Goal: Task Accomplishment & Management: Complete application form

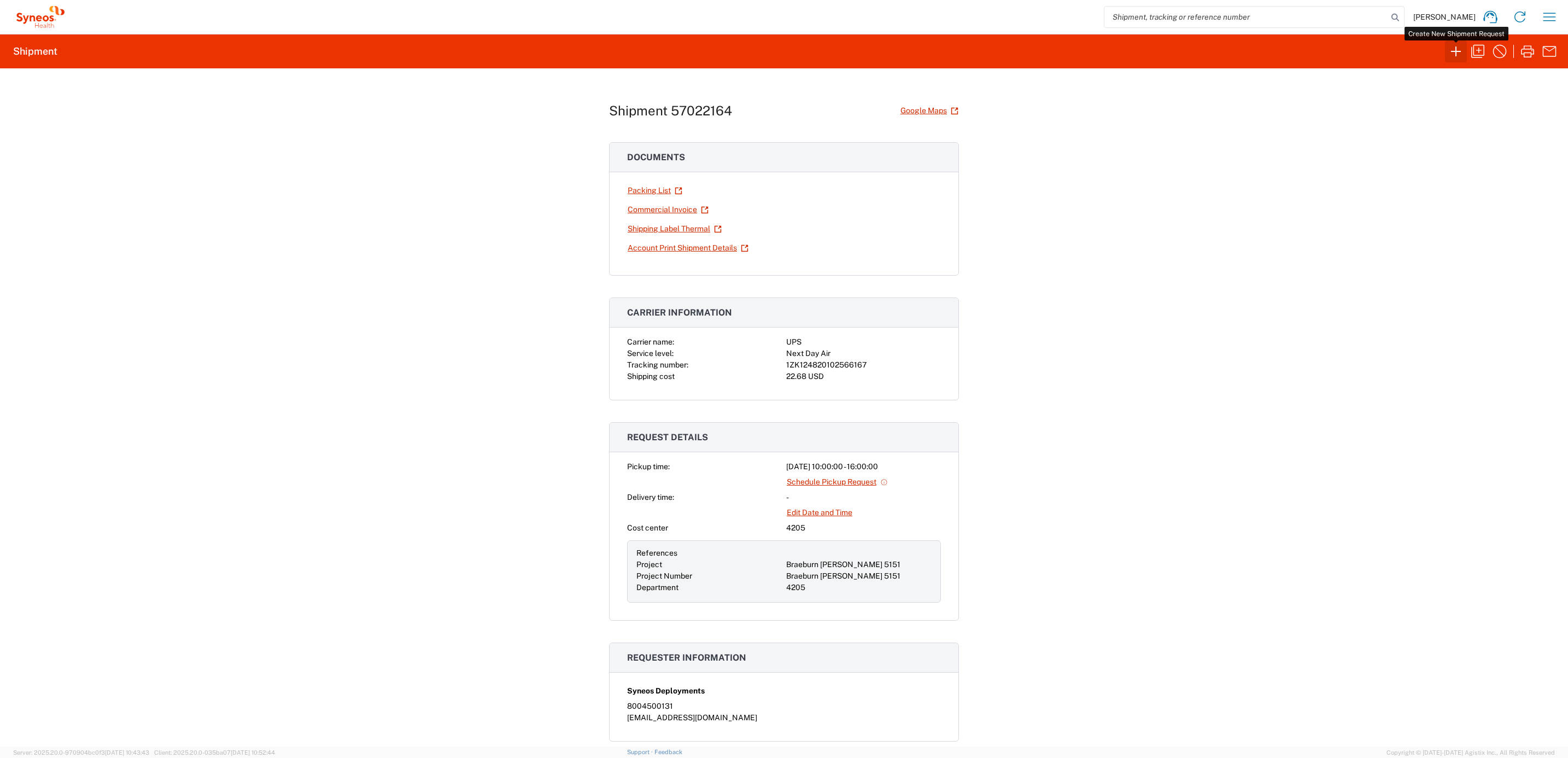
click at [1447, 49] on icon "button" at bounding box center [1456, 52] width 17 height 17
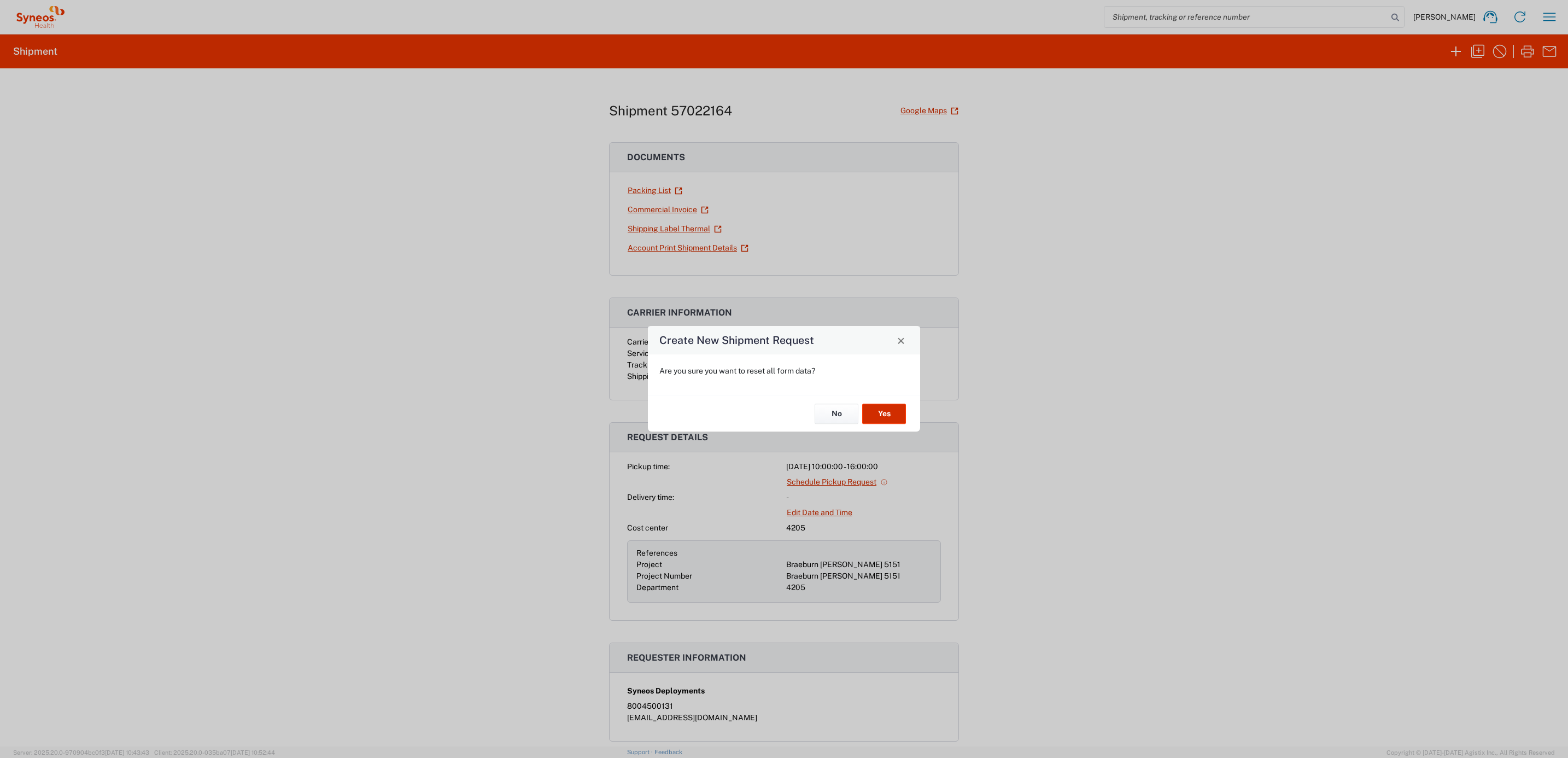
click at [884, 415] on button "Yes" at bounding box center [883, 414] width 44 height 21
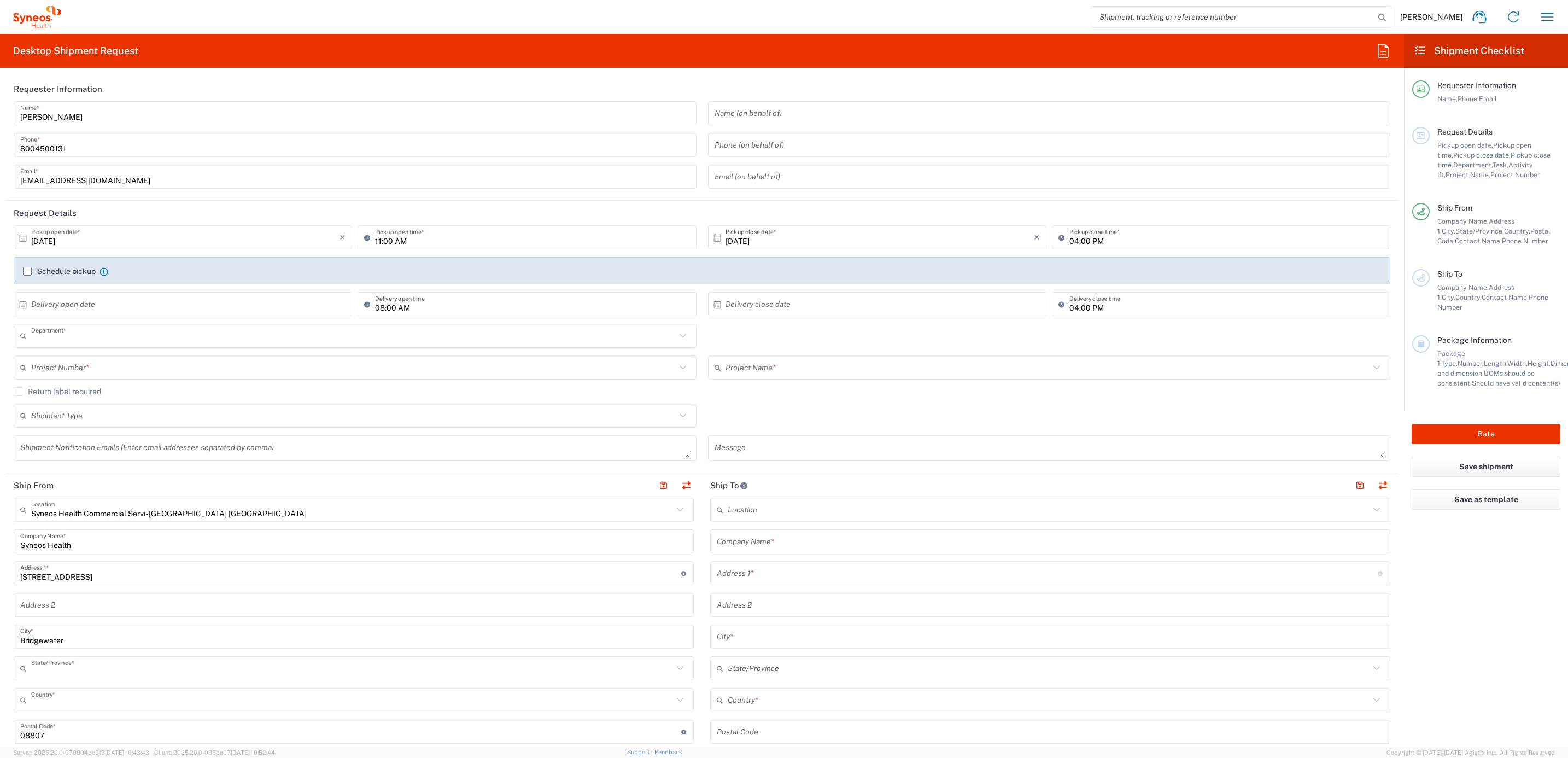
type input "4205"
type input "[US_STATE]"
type input "[GEOGRAPHIC_DATA]"
click at [81, 105] on input "[PERSON_NAME]" at bounding box center [355, 113] width 669 height 19
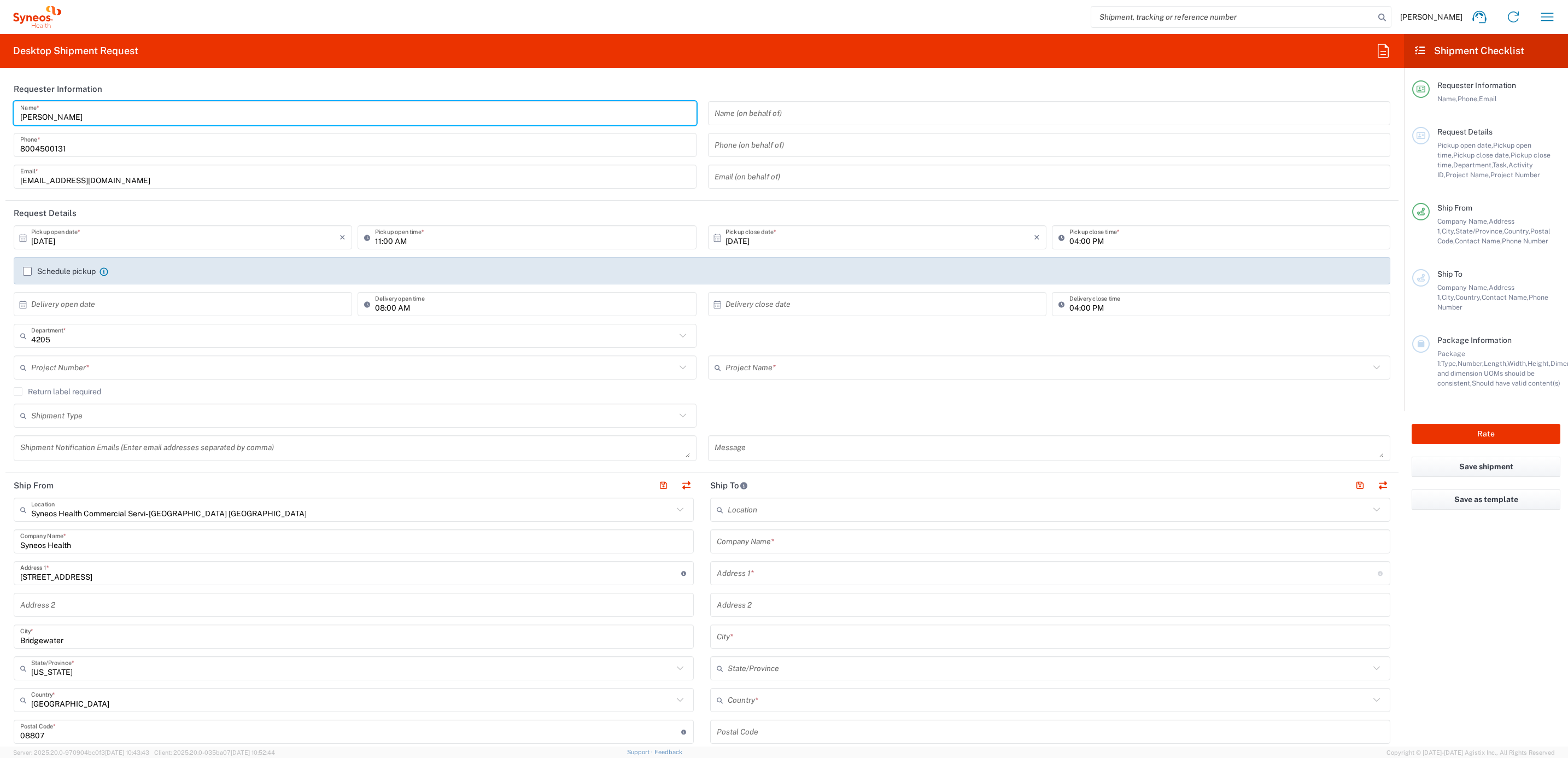
drag, startPoint x: 81, startPoint y: 109, endPoint x: 21, endPoint y: 118, distance: 60.7
click at [21, 118] on input "[PERSON_NAME]" at bounding box center [355, 113] width 669 height 19
type input "Syneos Deployments"
drag, startPoint x: 120, startPoint y: 73, endPoint x: 118, endPoint y: 82, distance: 9.2
click at [120, 73] on div "Desktop Shipment Request Requester Information Syneos Deployments Name * [PHONE…" at bounding box center [702, 390] width 1404 height 713
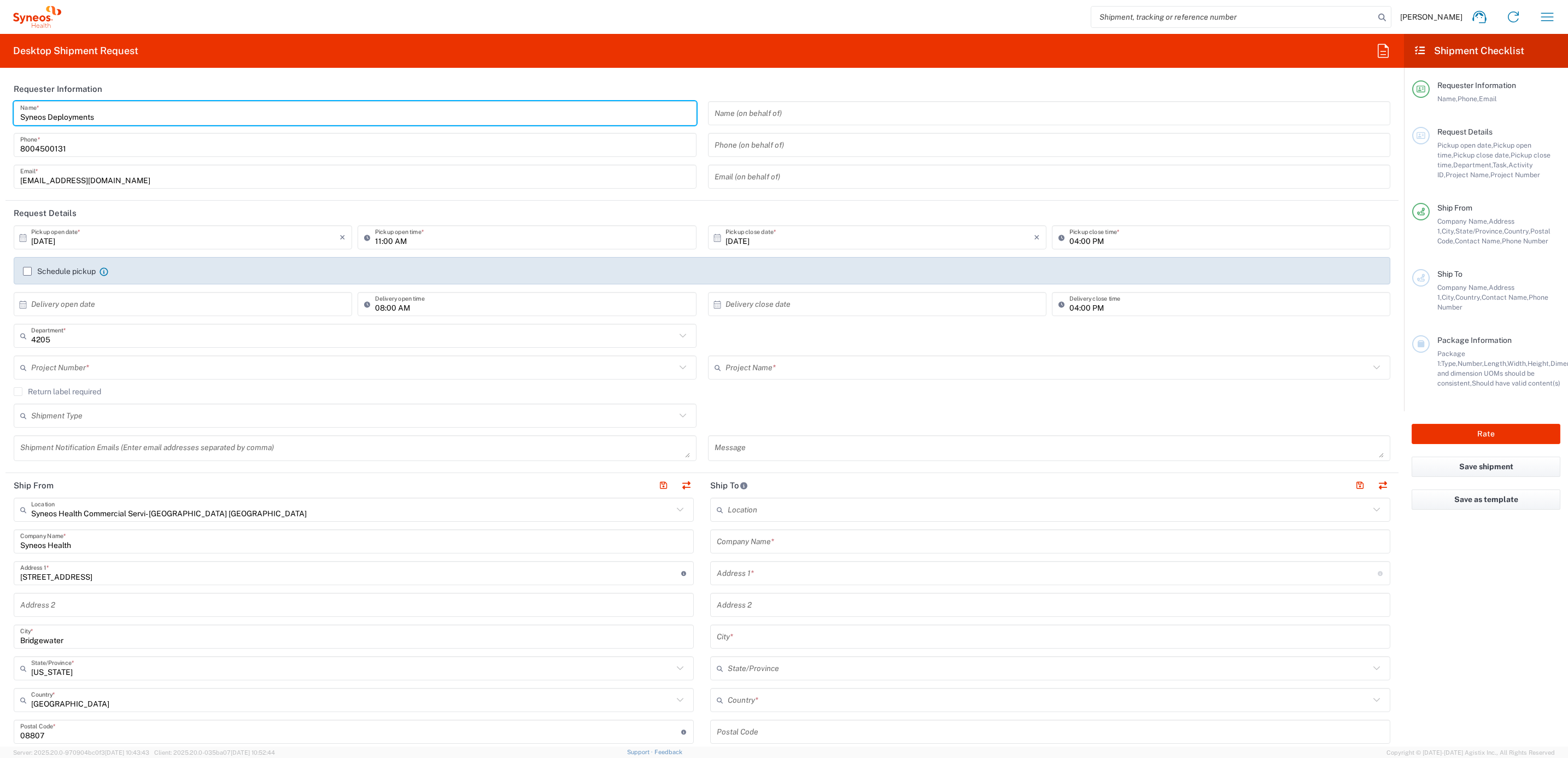
drag, startPoint x: 104, startPoint y: 120, endPoint x: 21, endPoint y: 109, distance: 83.7
click at [3, 111] on form "Requester Information Syneos Deployments Name * [PHONE_NUMBER] Phone * [EMAIL_A…" at bounding box center [702, 411] width 1404 height 670
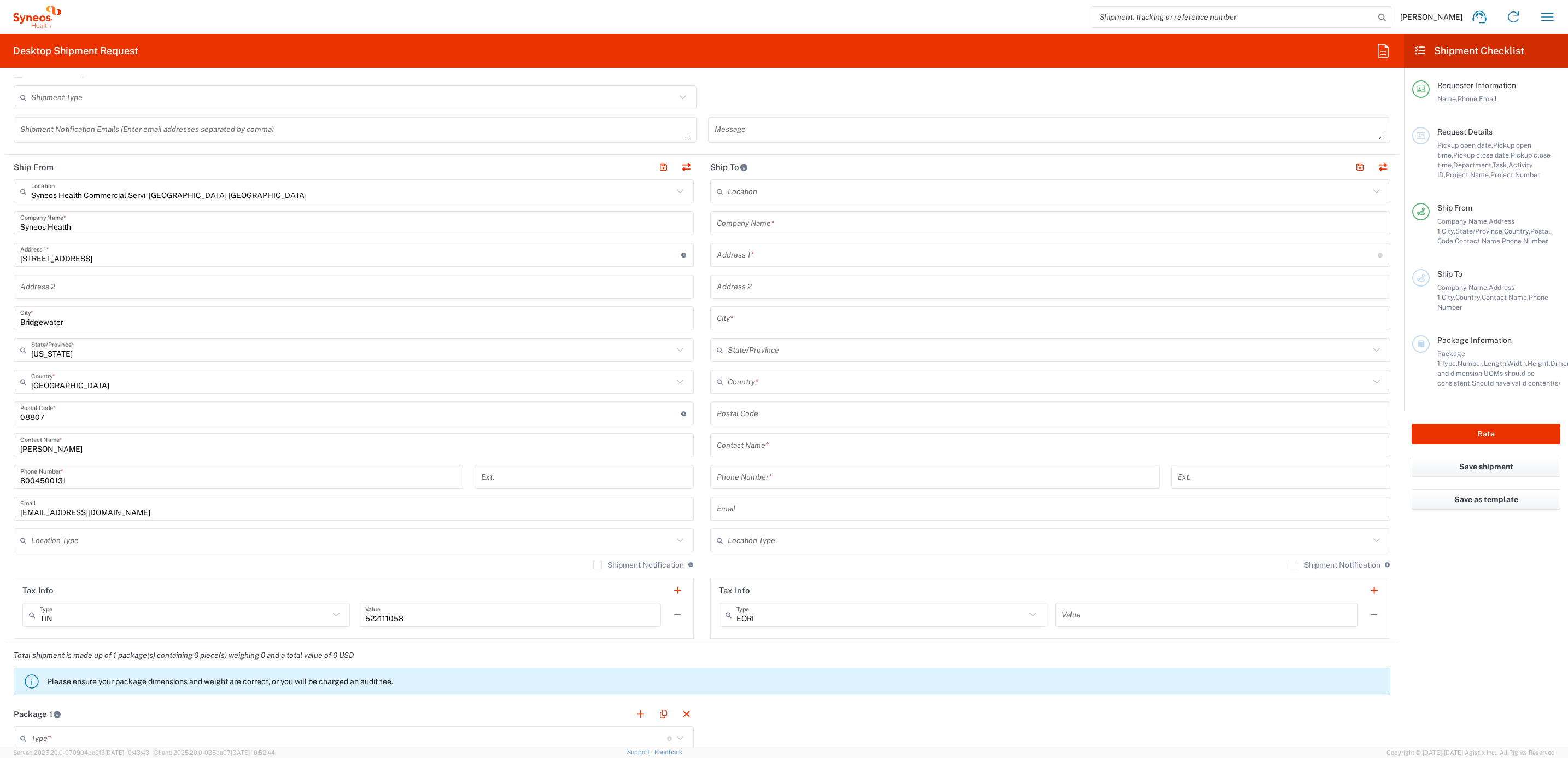
scroll to position [328, 0]
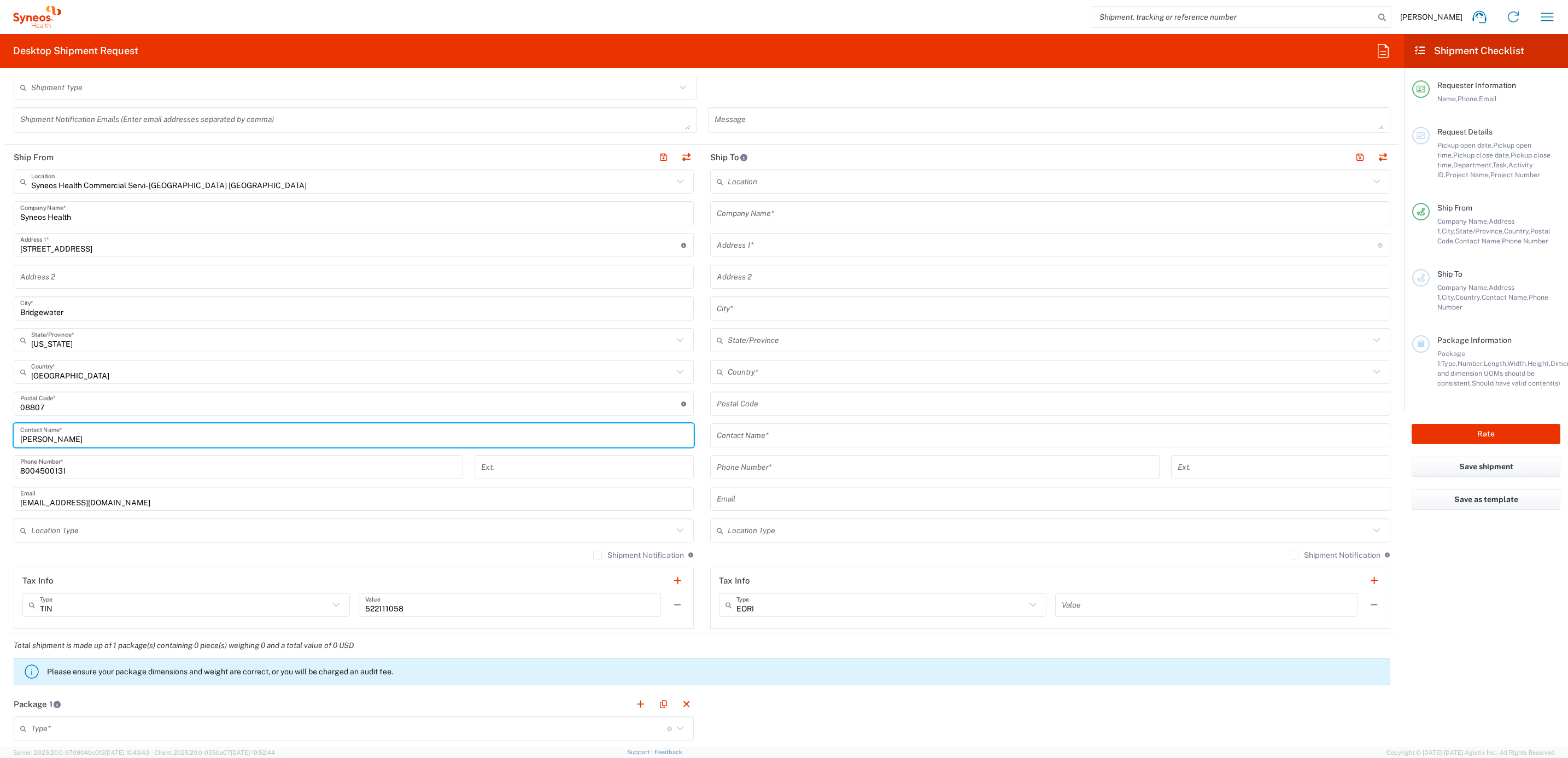
drag, startPoint x: 86, startPoint y: 445, endPoint x: 57, endPoint y: 452, distance: 29.8
click at [5, 450] on main "Syneos Health Commercial Servi- [GEOGRAPHIC_DATA] [GEOGRAPHIC_DATA] Location Sy…" at bounding box center [353, 398] width 696 height 459
paste input "Syneos Deployments"
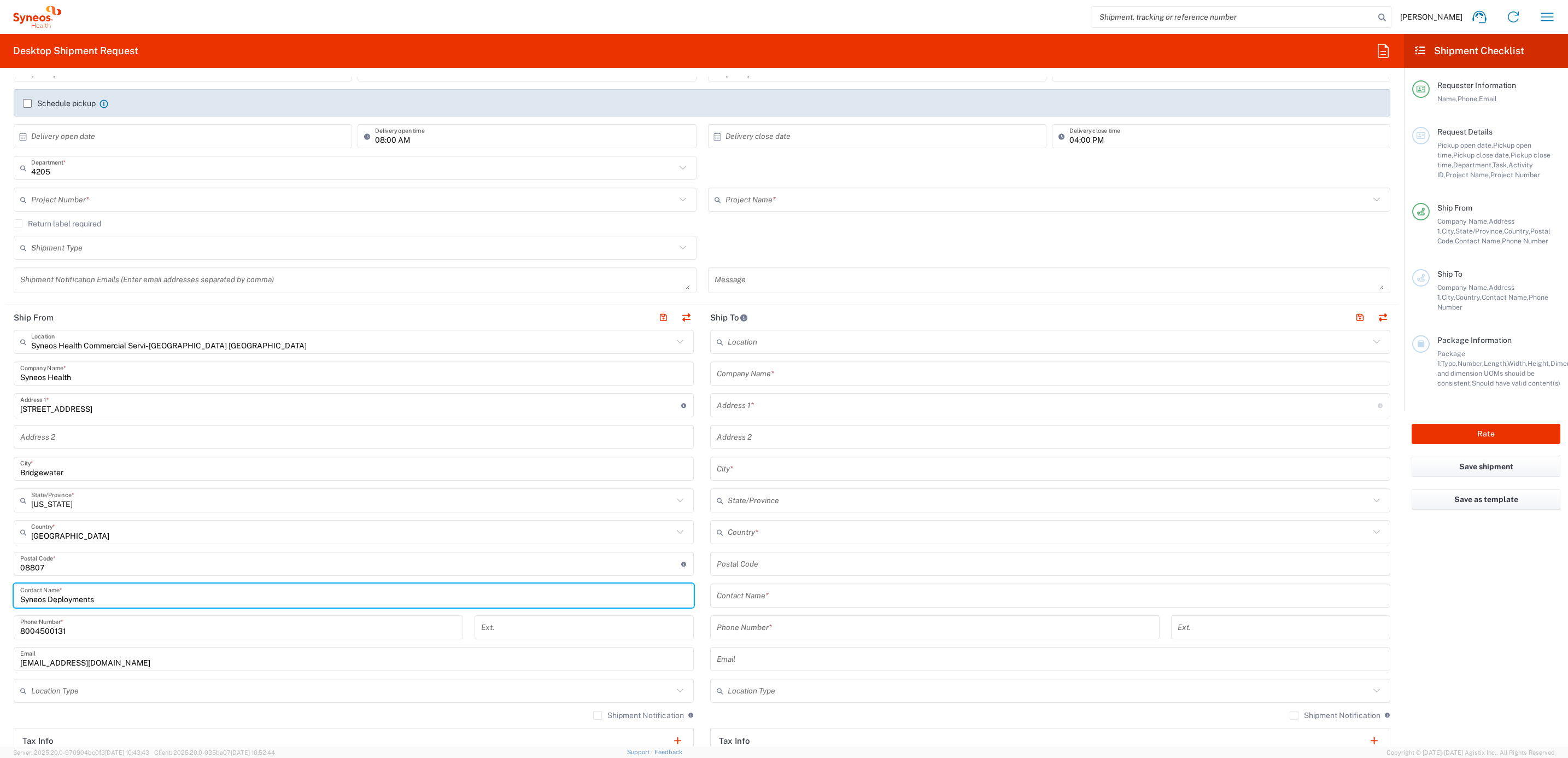
scroll to position [0, 0]
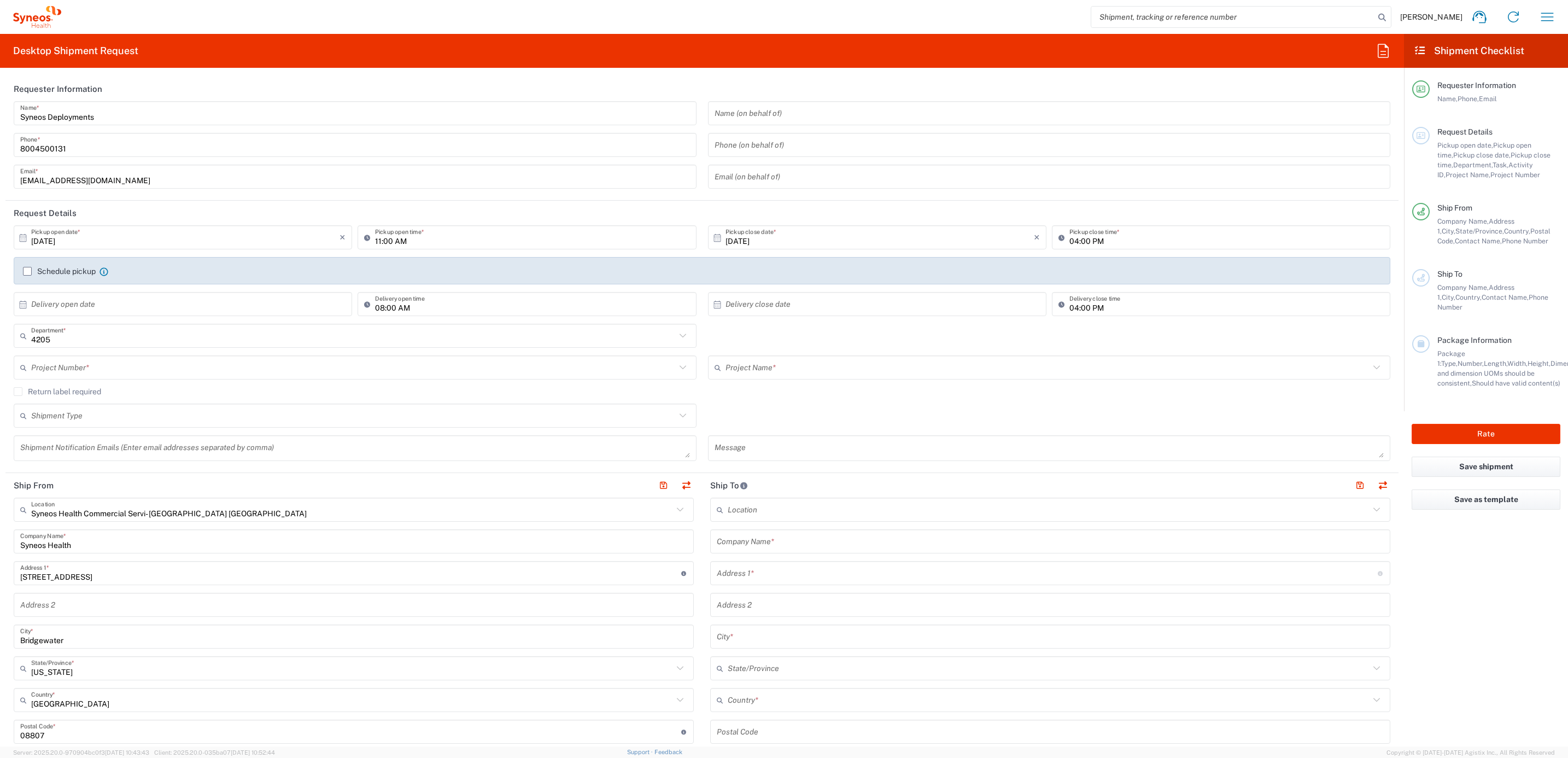
type input "Syneos Deployments"
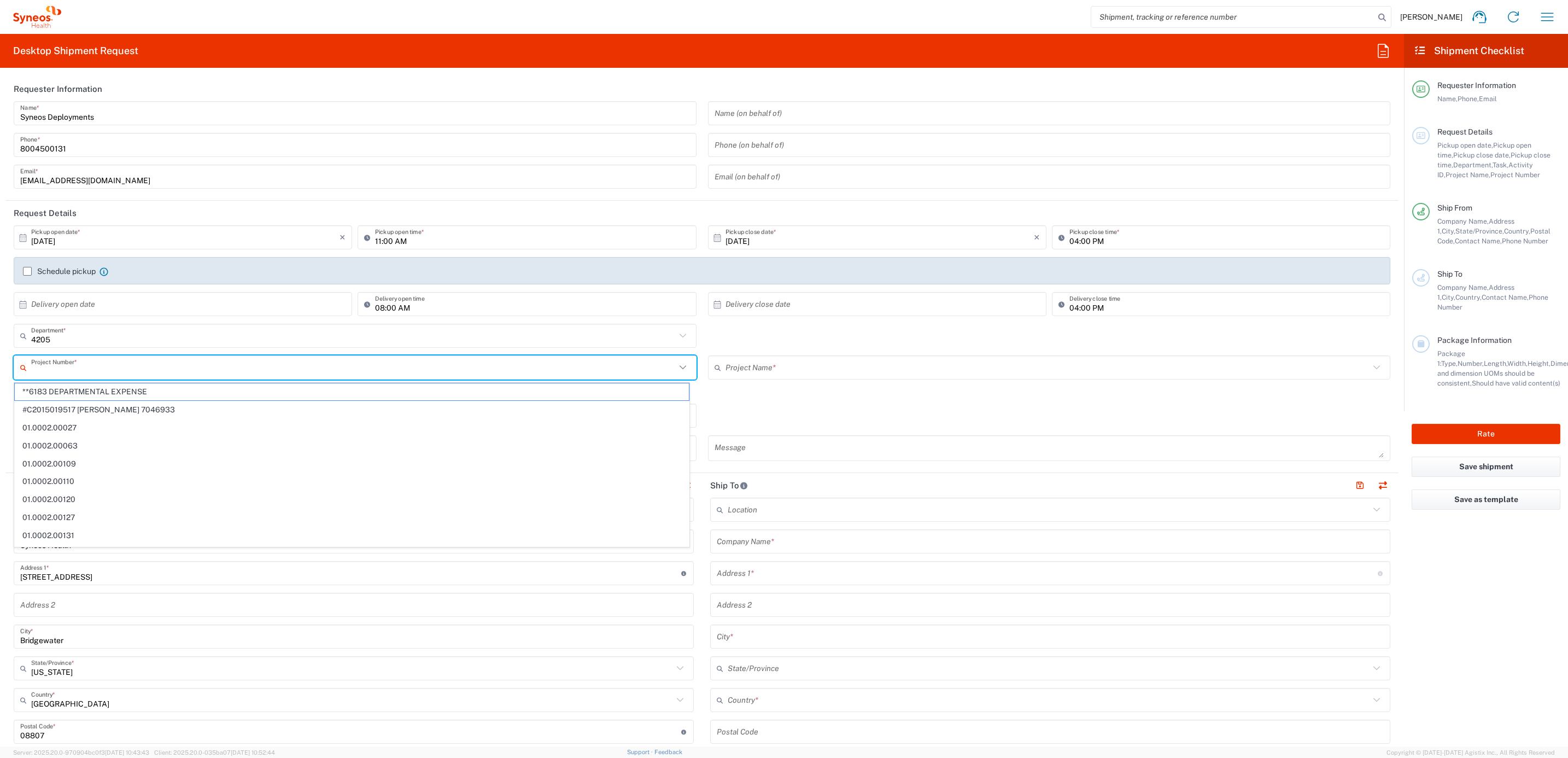
click at [118, 370] on input "text" at bounding box center [353, 367] width 645 height 19
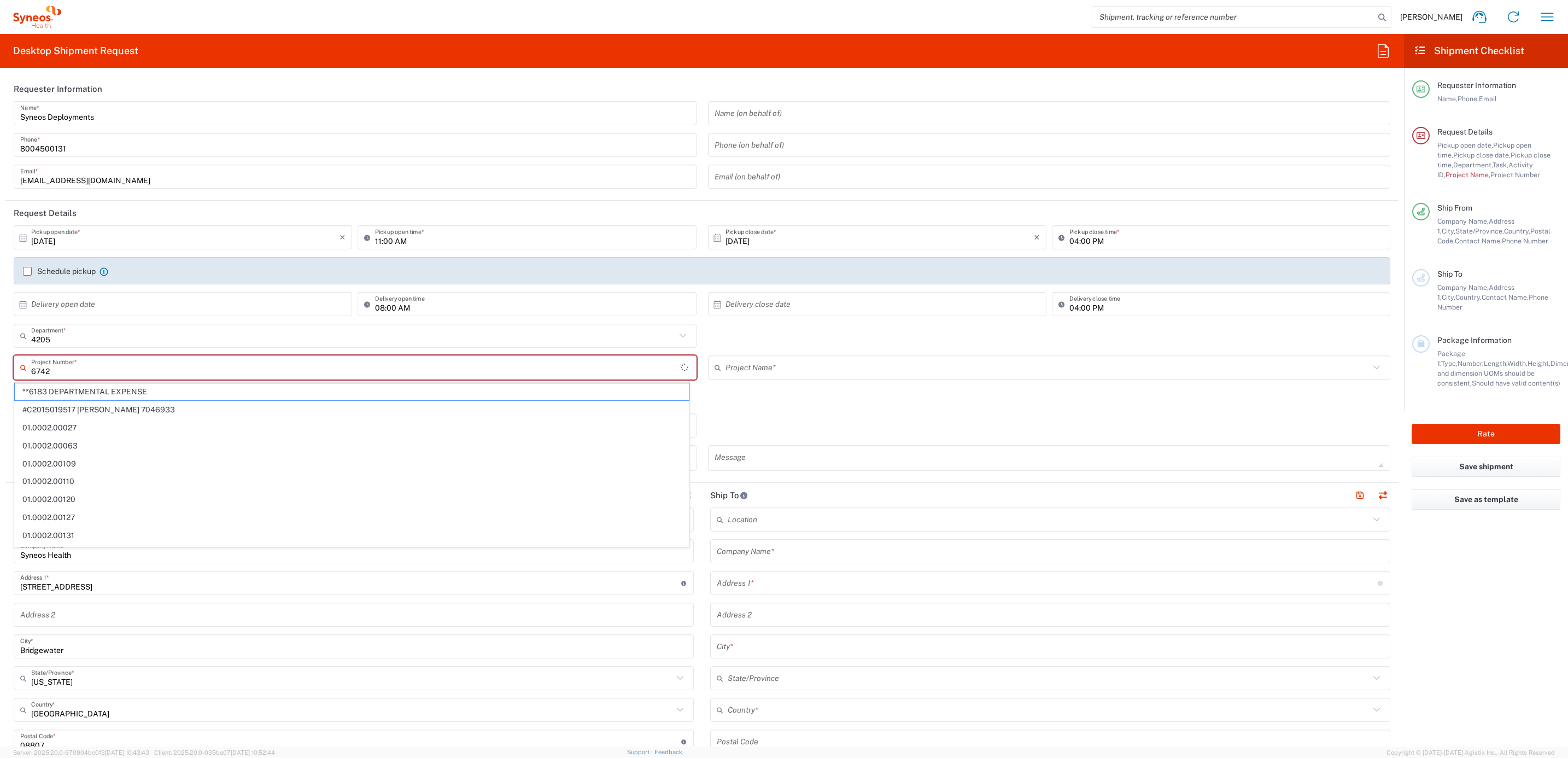
type input "6742A"
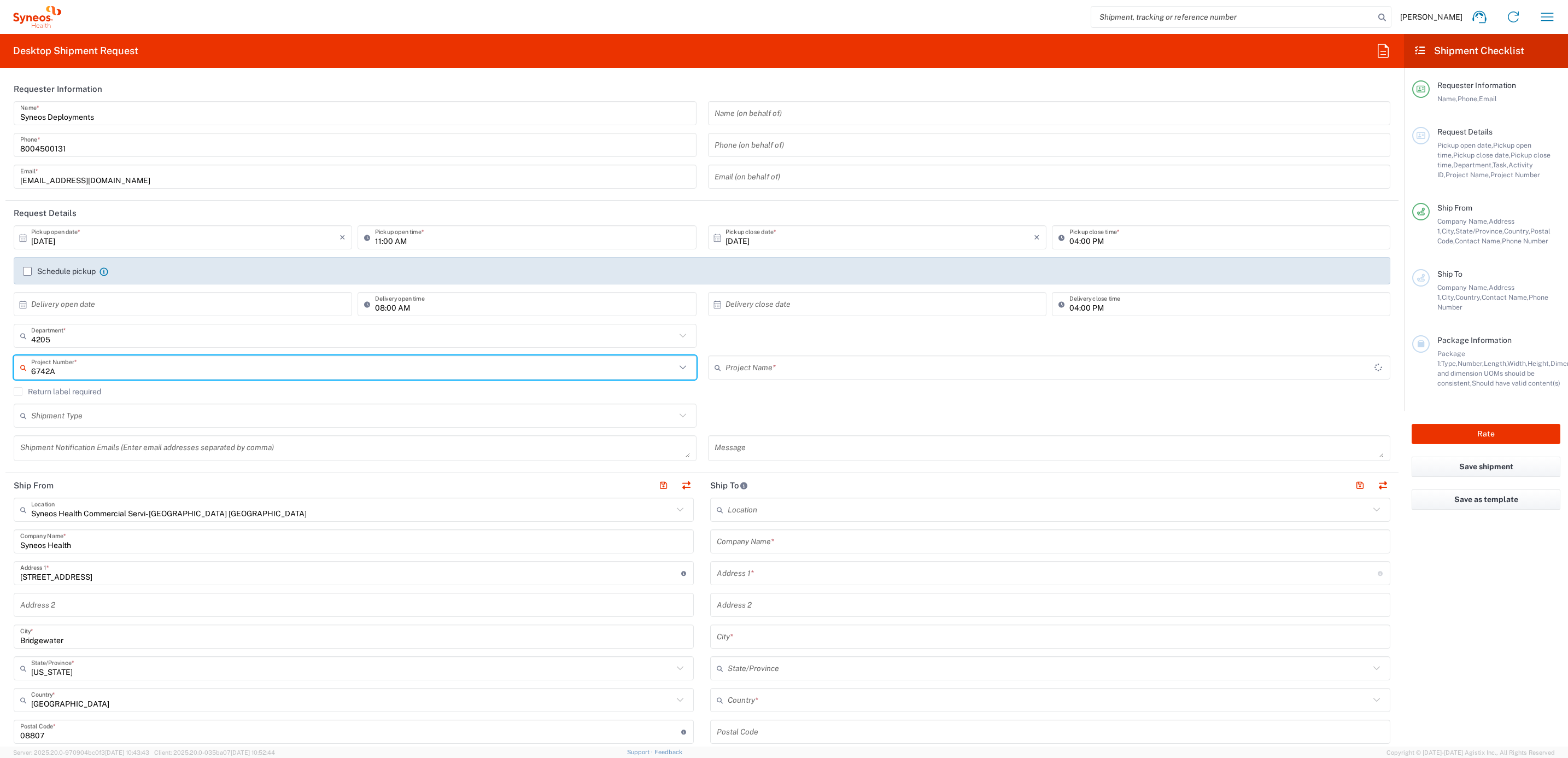
type input "EC-US-Actial Nutrition - Tel"
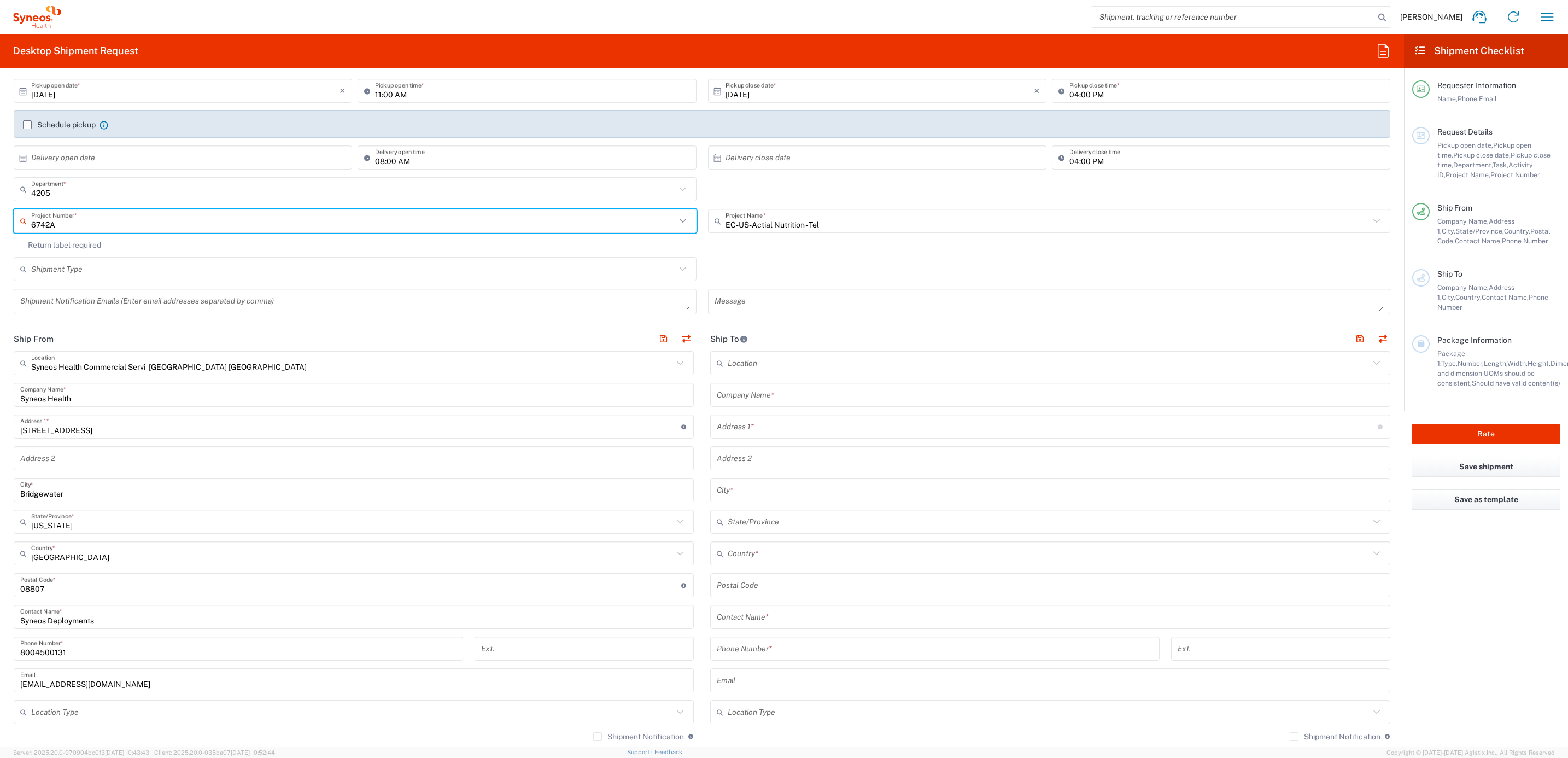
scroll to position [246, 0]
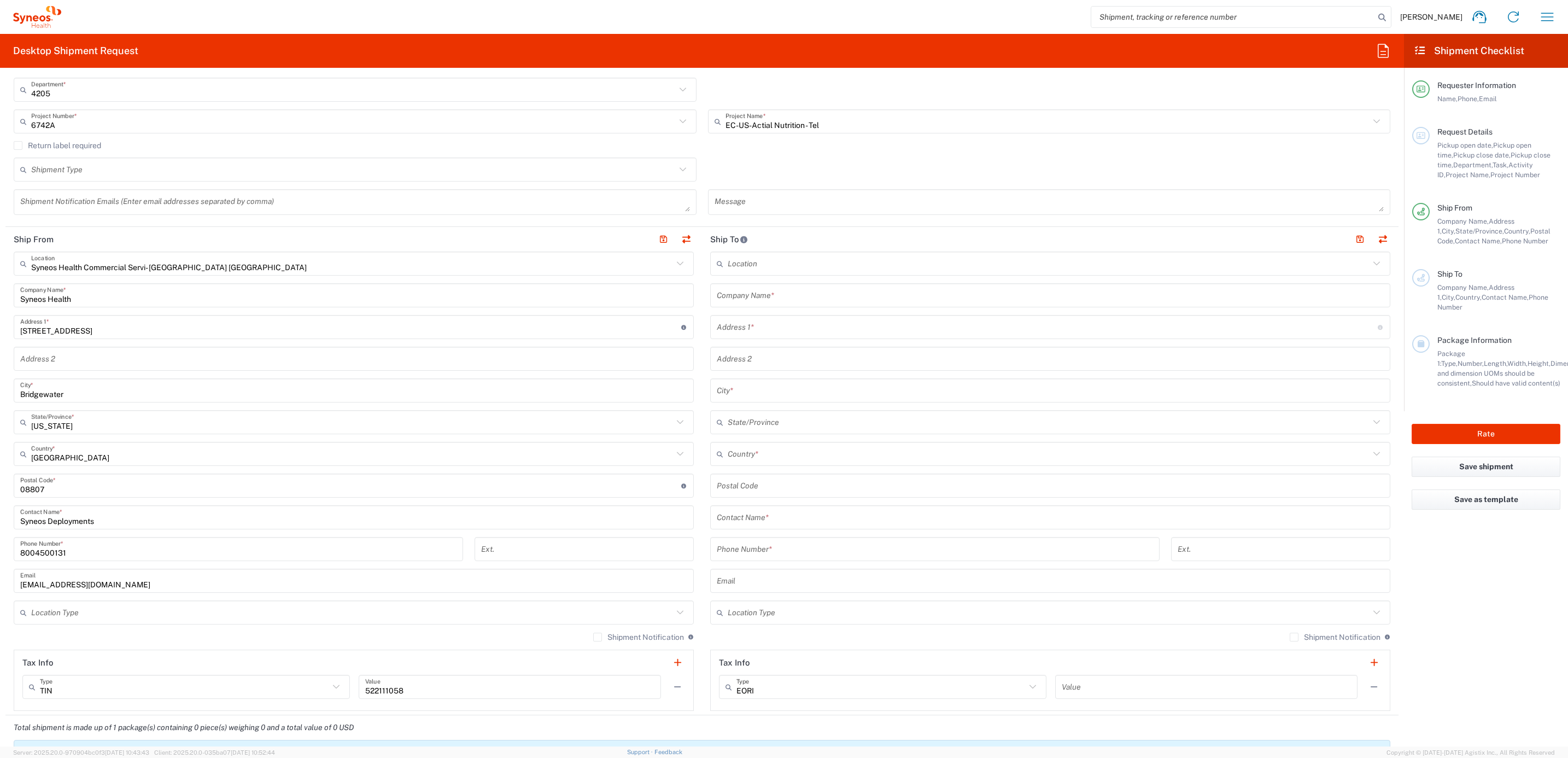
drag, startPoint x: 765, startPoint y: 294, endPoint x: 762, endPoint y: 310, distance: 16.3
click at [765, 294] on input "text" at bounding box center [1050, 295] width 667 height 19
type input "6742A"
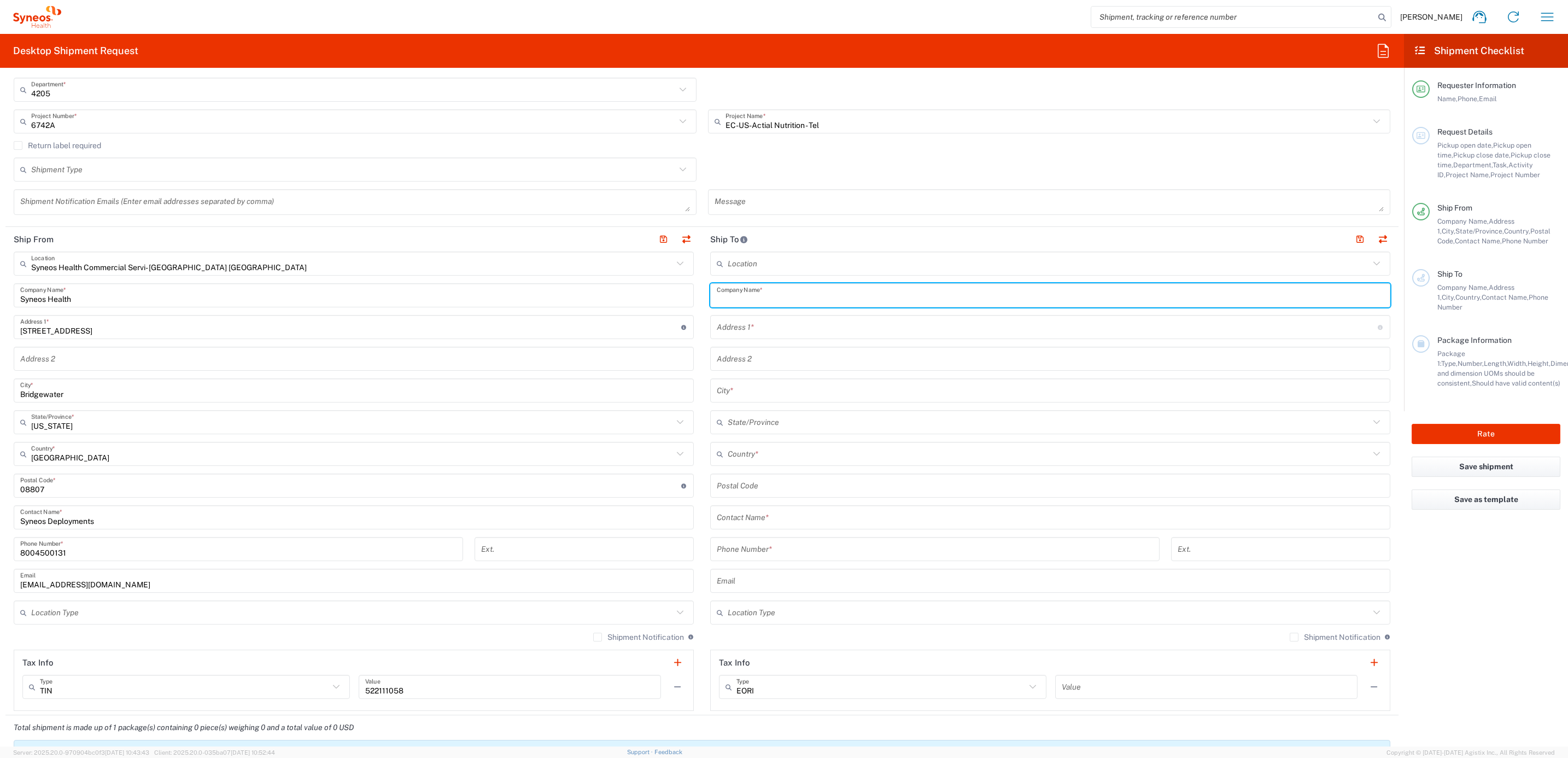
paste input "[PERSON_NAME]"
type input "[PERSON_NAME]"
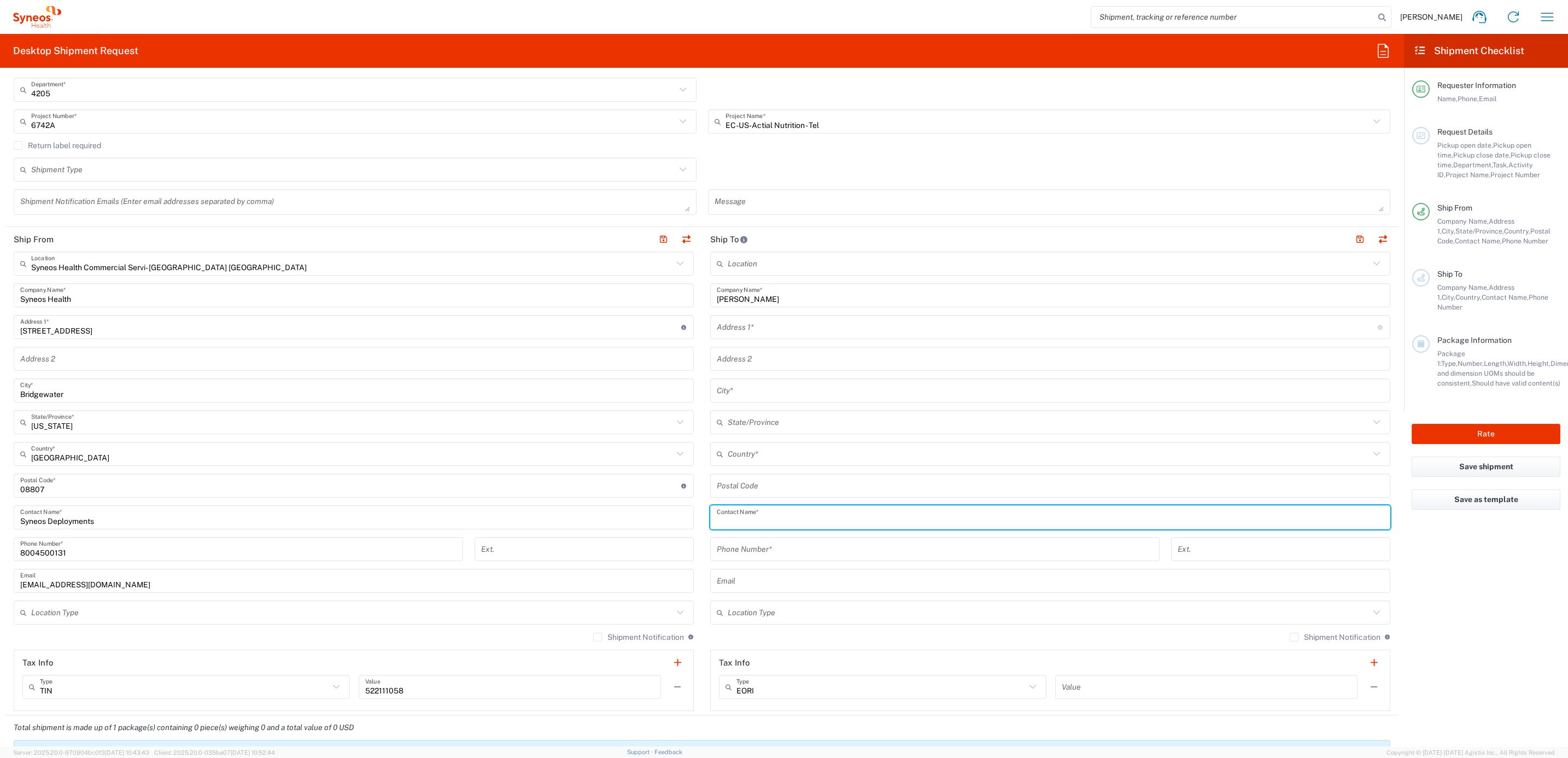
click at [758, 514] on input "text" at bounding box center [1050, 518] width 667 height 19
paste input "[PERSON_NAME]"
type input "[PERSON_NAME]"
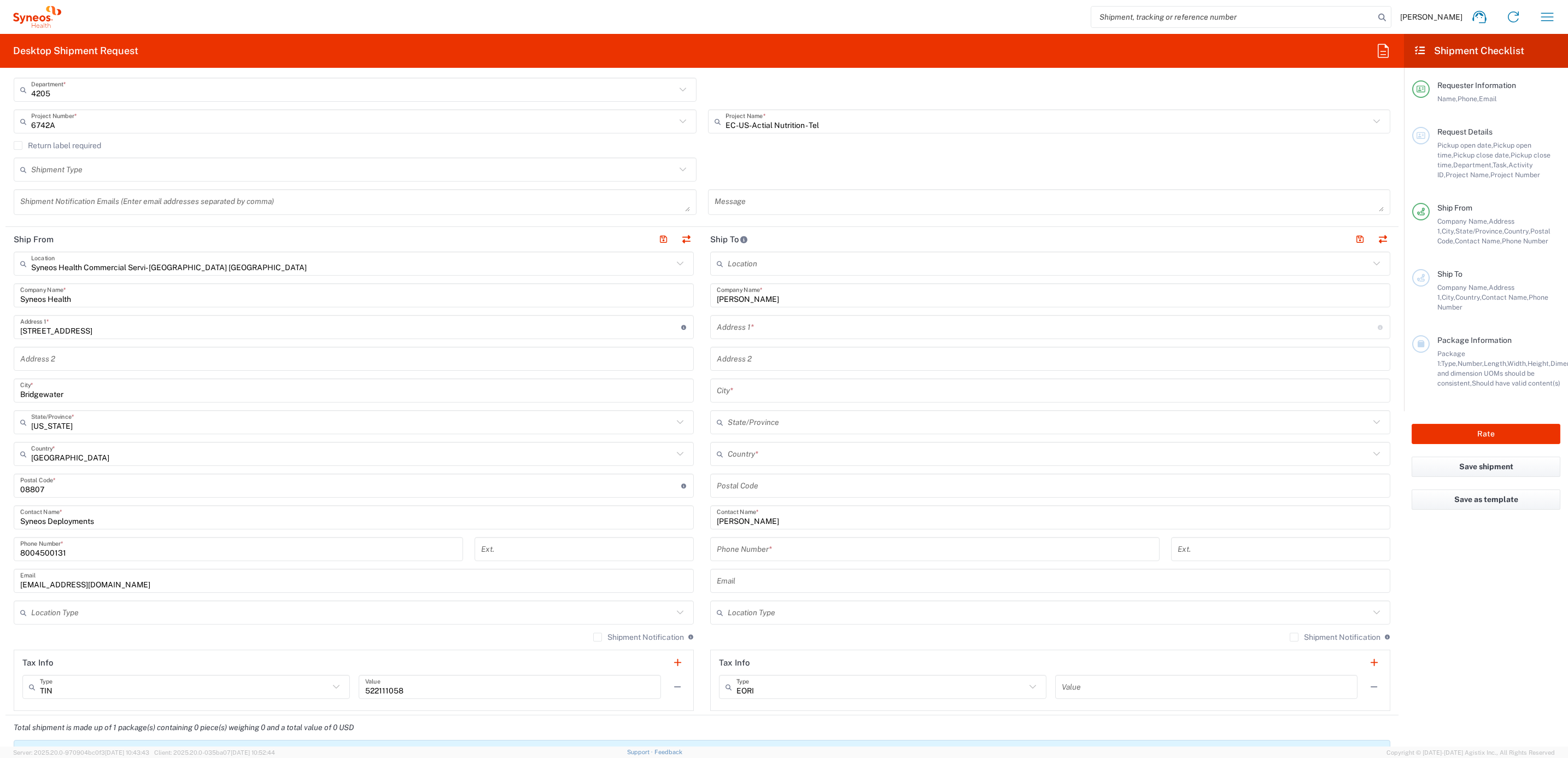
drag, startPoint x: 743, startPoint y: 331, endPoint x: 738, endPoint y: 337, distance: 7.8
click at [743, 331] on input "text" at bounding box center [1047, 327] width 661 height 19
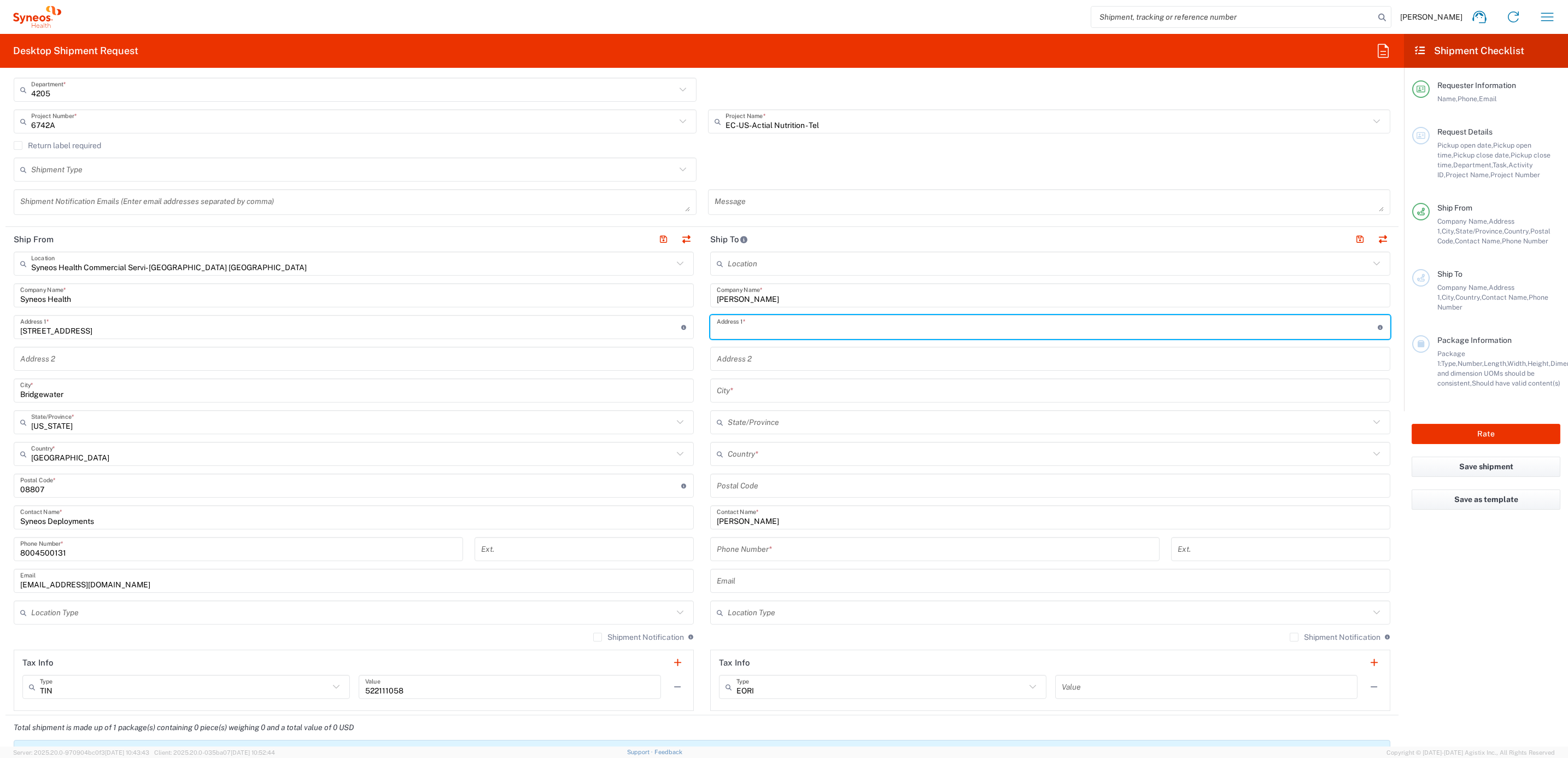
paste input "[STREET_ADDRESS]"
type input "[STREET_ADDRESS]"
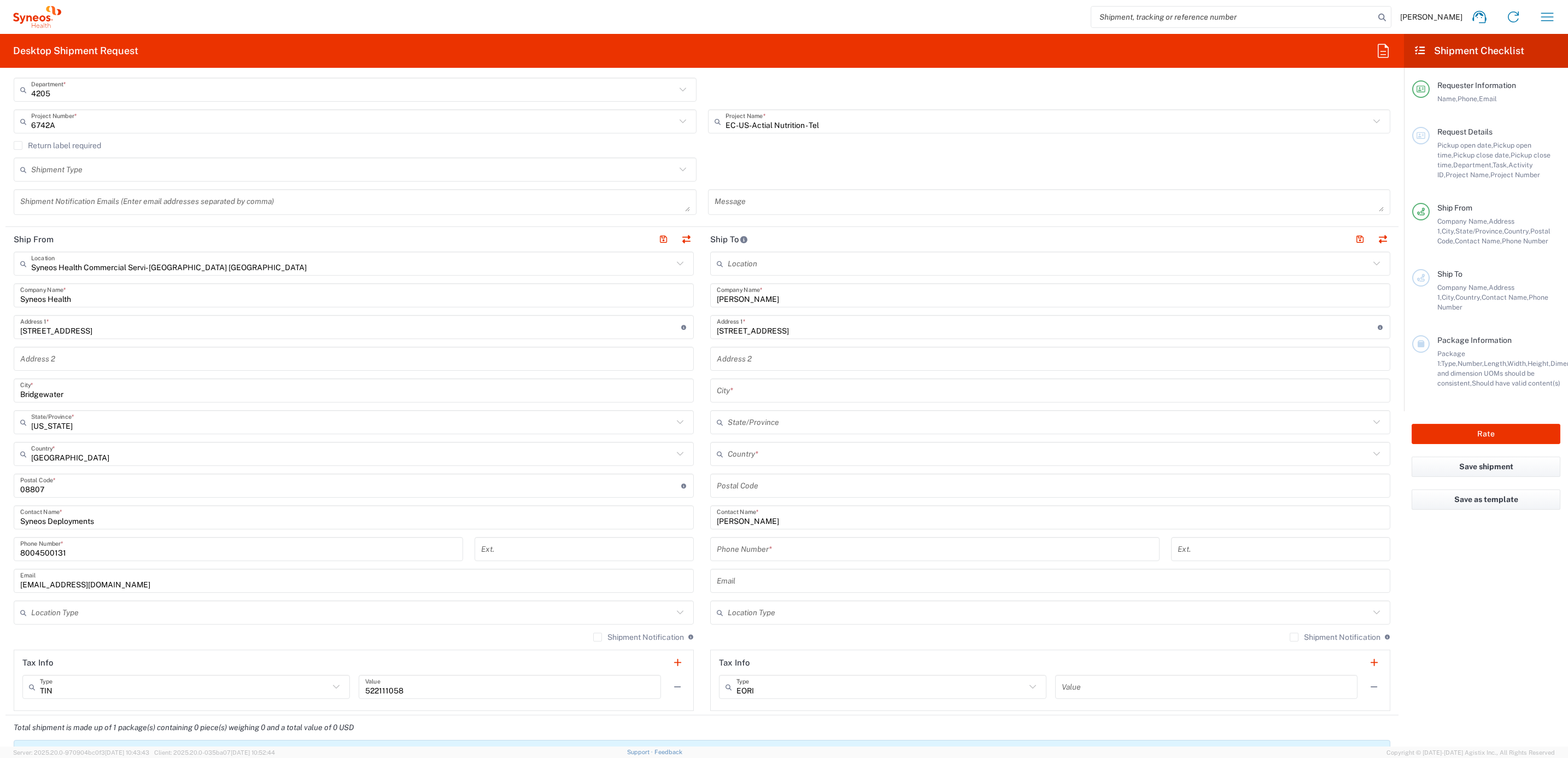
click at [754, 350] on input "text" at bounding box center [1050, 359] width 667 height 19
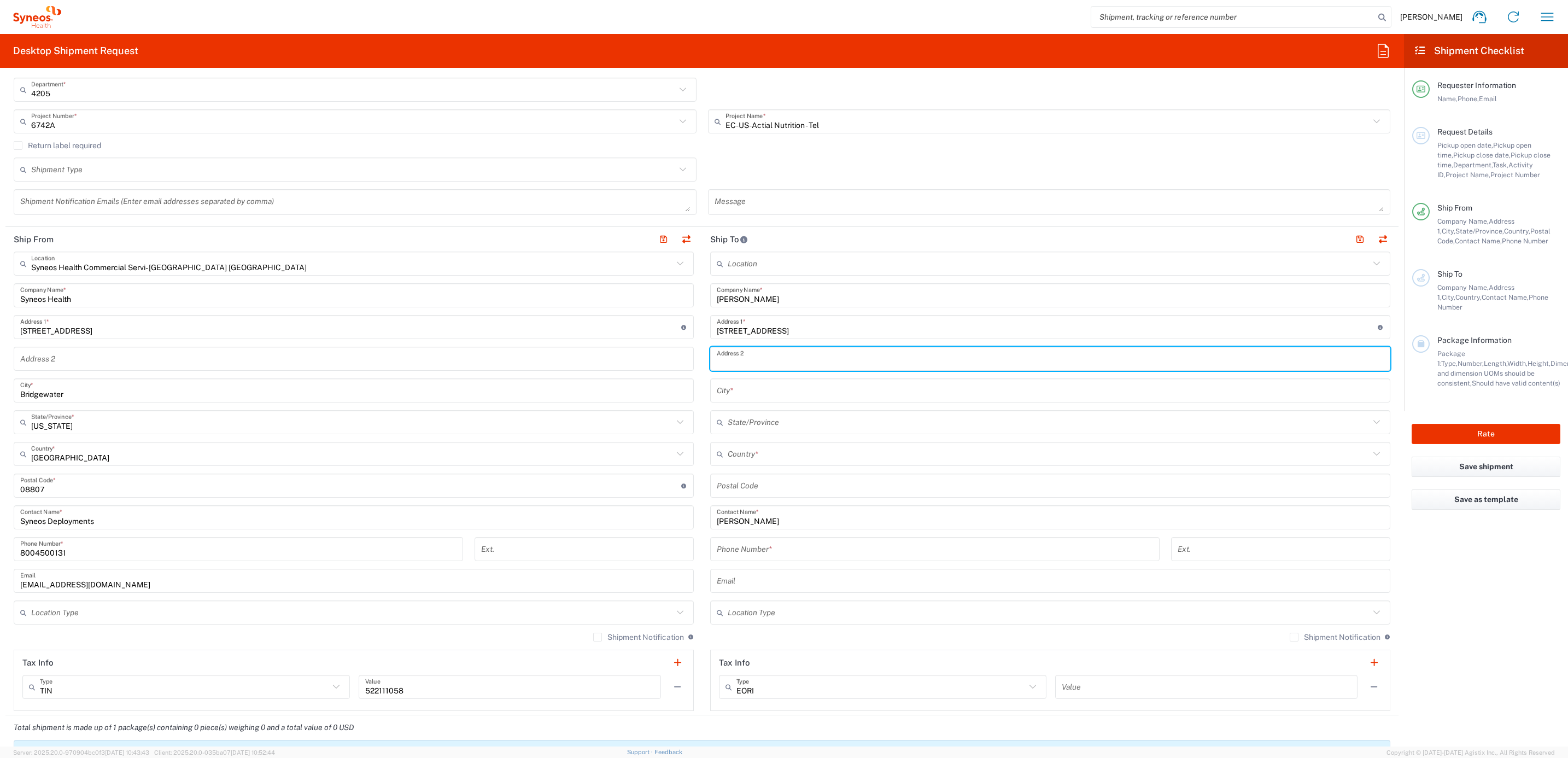
paste input "Apt 308"
type input "Apt 308"
click at [722, 389] on input "text" at bounding box center [1050, 391] width 667 height 19
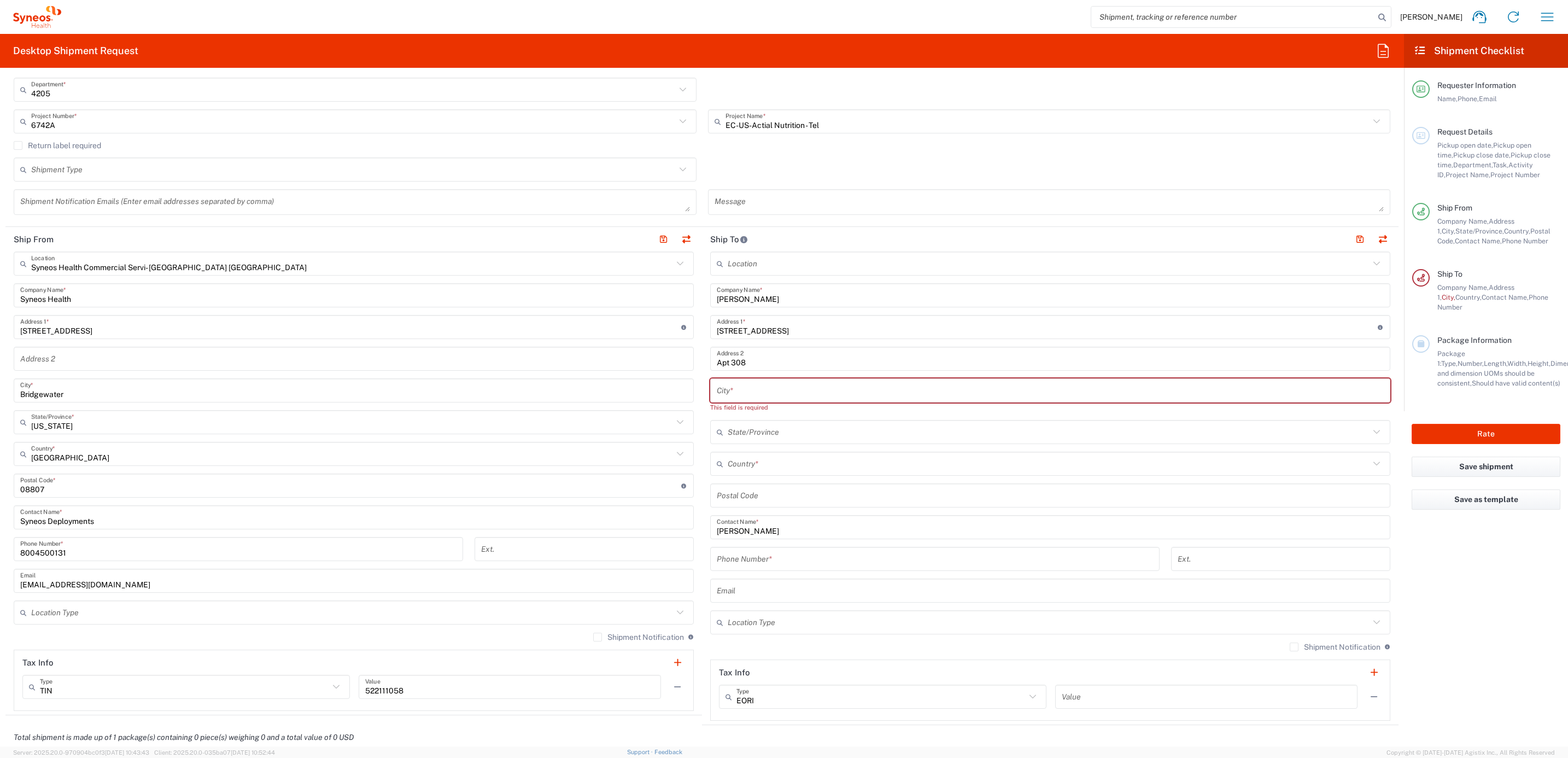
click at [718, 379] on div "City *" at bounding box center [1050, 391] width 680 height 24
click at [723, 386] on input "text" at bounding box center [1050, 391] width 667 height 19
paste input "[GEOGRAPHIC_DATA]"
type input "[GEOGRAPHIC_DATA]"
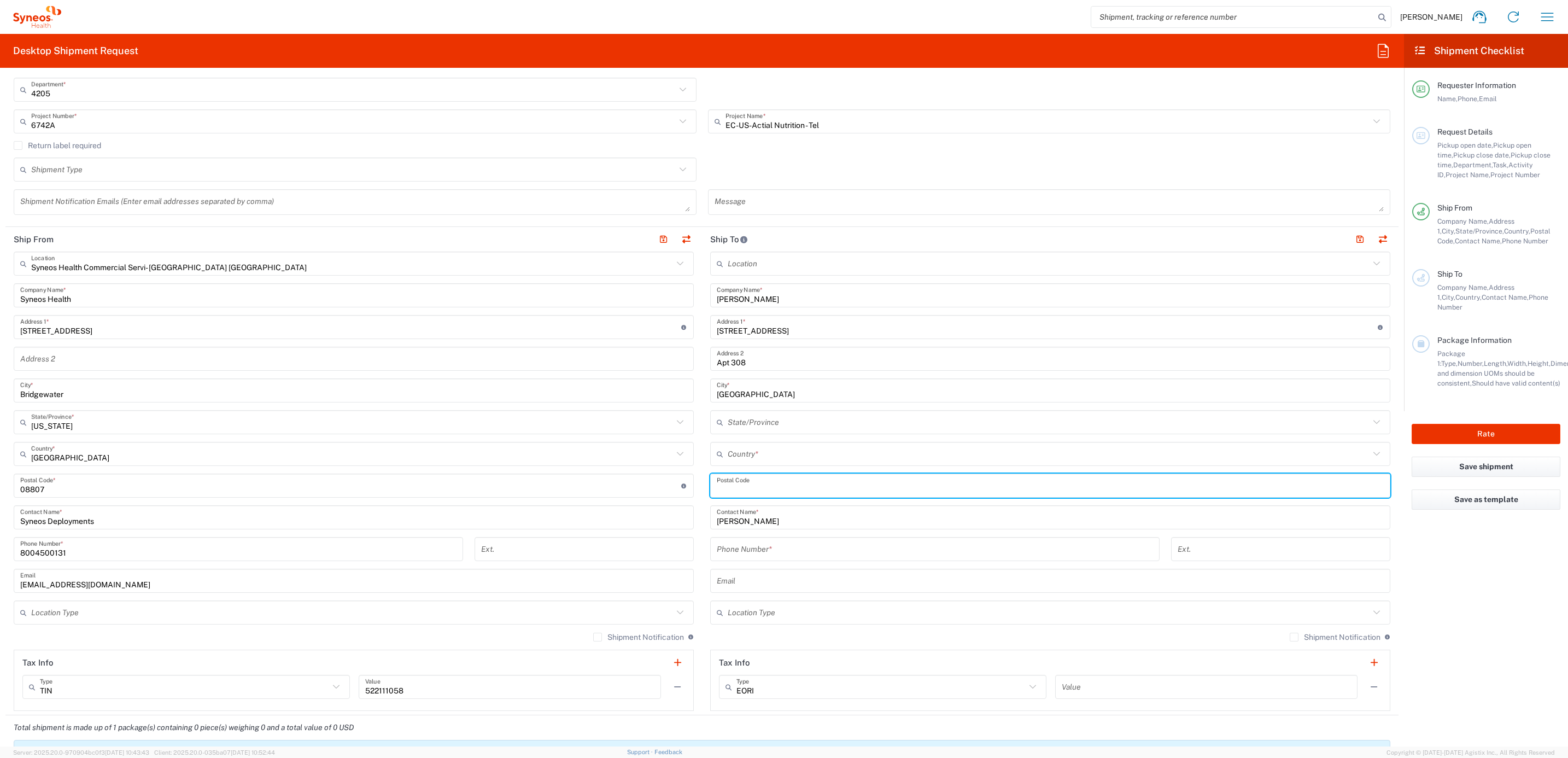
drag, startPoint x: 734, startPoint y: 492, endPoint x: 711, endPoint y: 490, distance: 23.1
click at [734, 492] on input "undefined" at bounding box center [1050, 486] width 667 height 19
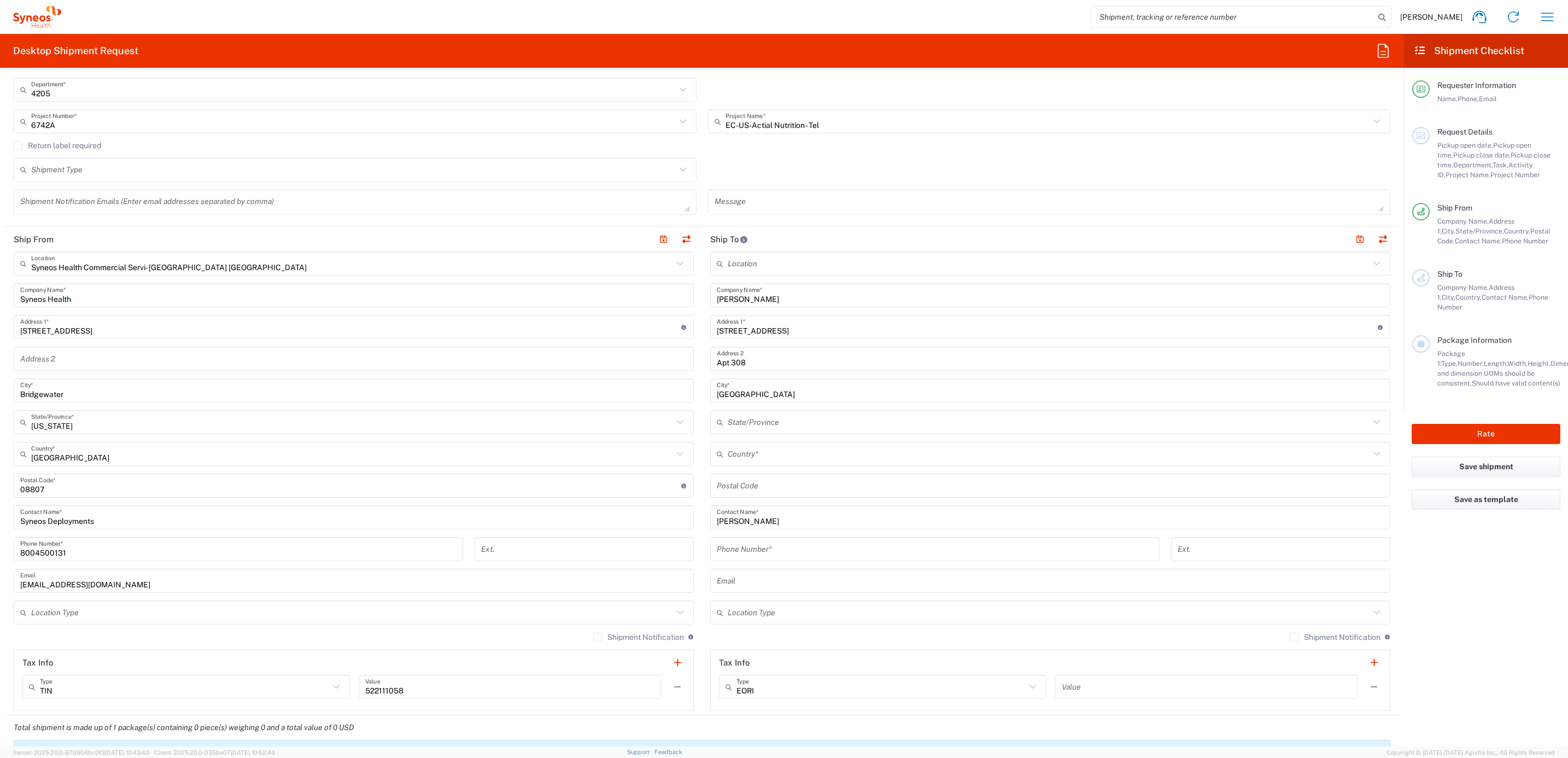
click at [745, 484] on input "undefined" at bounding box center [1050, 486] width 667 height 19
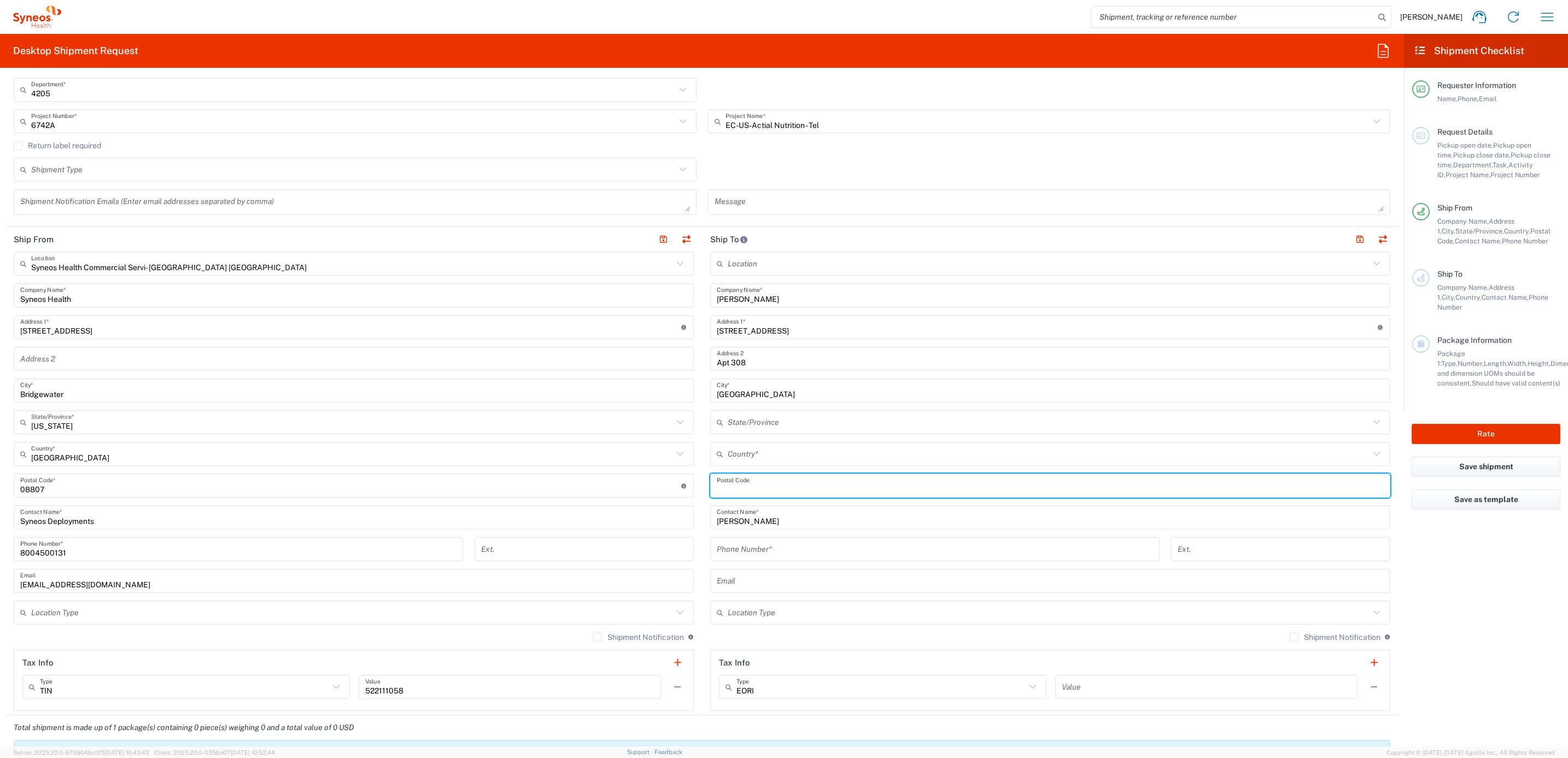
paste input "33701"
type input "33701"
drag, startPoint x: 743, startPoint y: 451, endPoint x: 740, endPoint y: 457, distance: 6.7
click at [743, 451] on input "text" at bounding box center [1049, 454] width 642 height 19
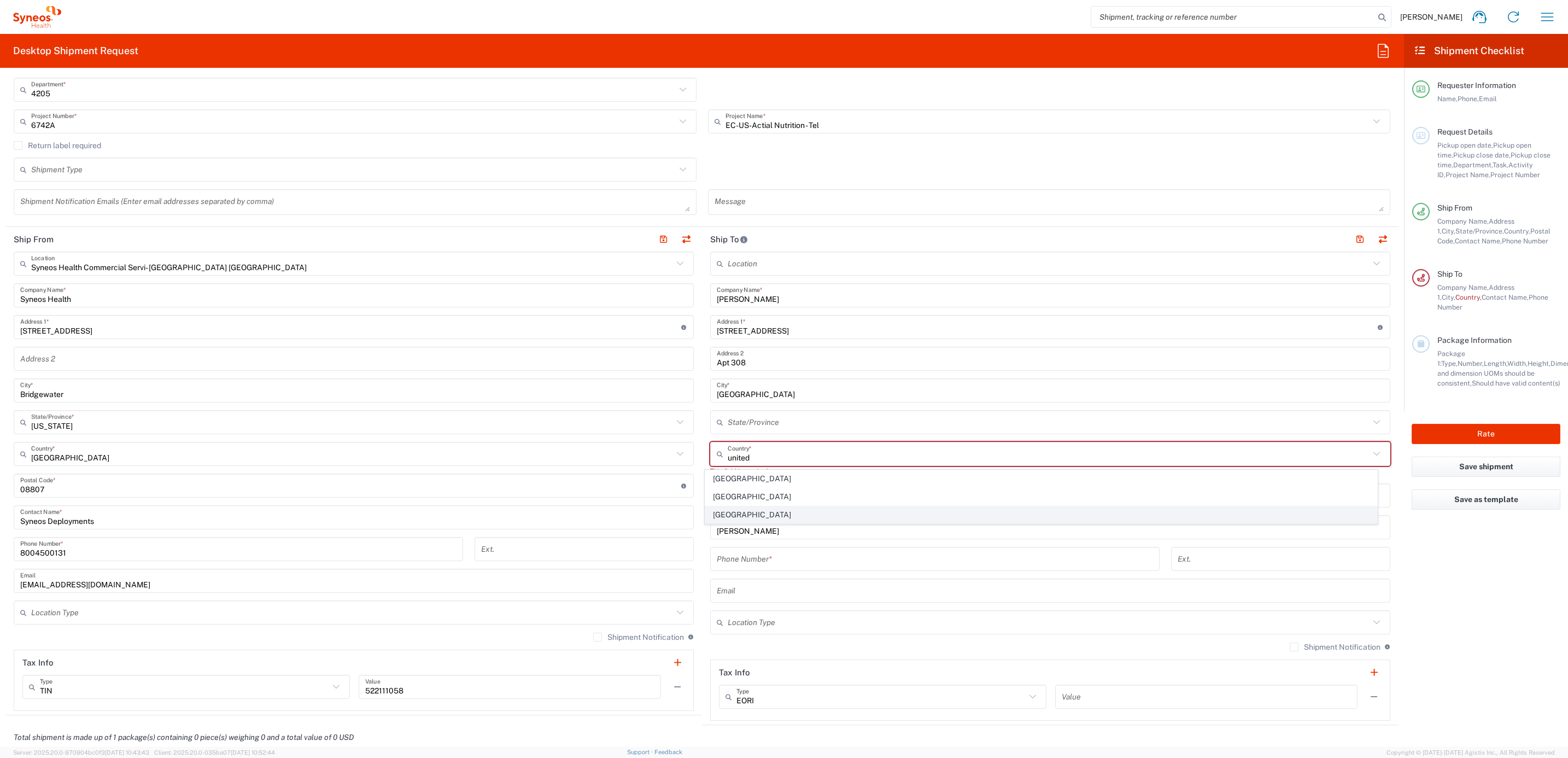
click at [738, 510] on span "[GEOGRAPHIC_DATA]" at bounding box center [1041, 515] width 672 height 17
type input "[GEOGRAPHIC_DATA]"
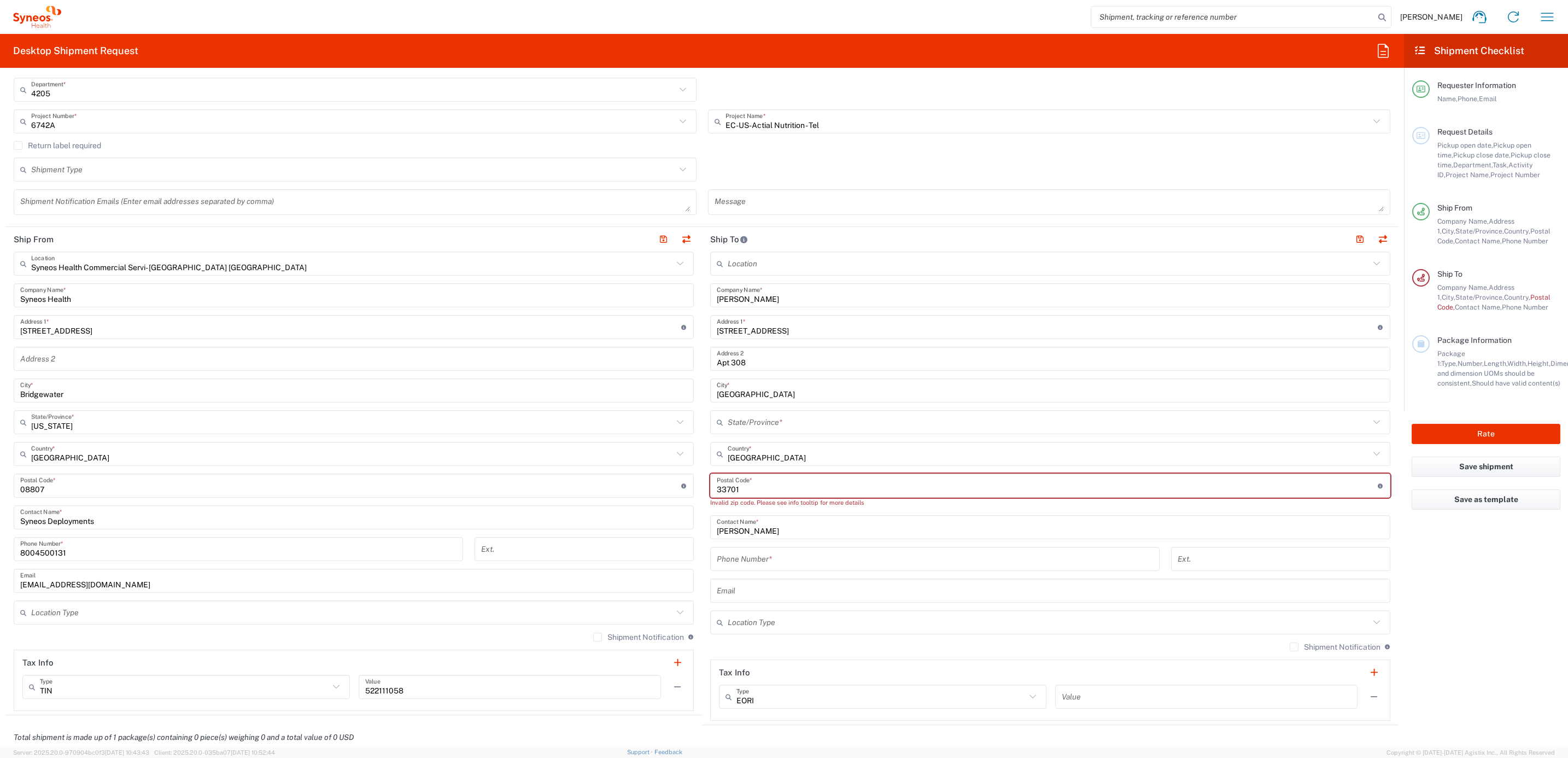
click at [760, 493] on input "undefined" at bounding box center [1047, 486] width 661 height 19
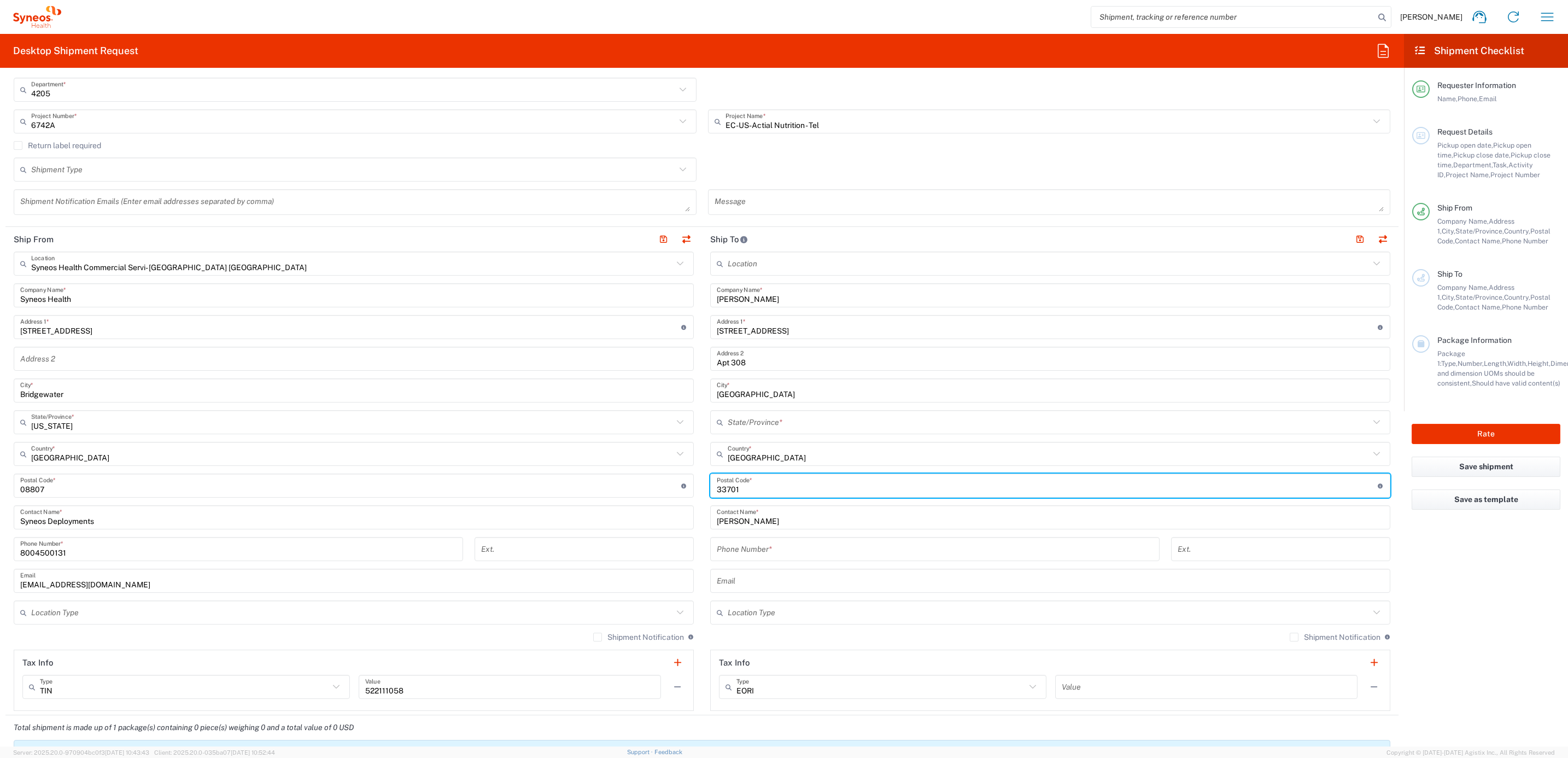
type input "33701"
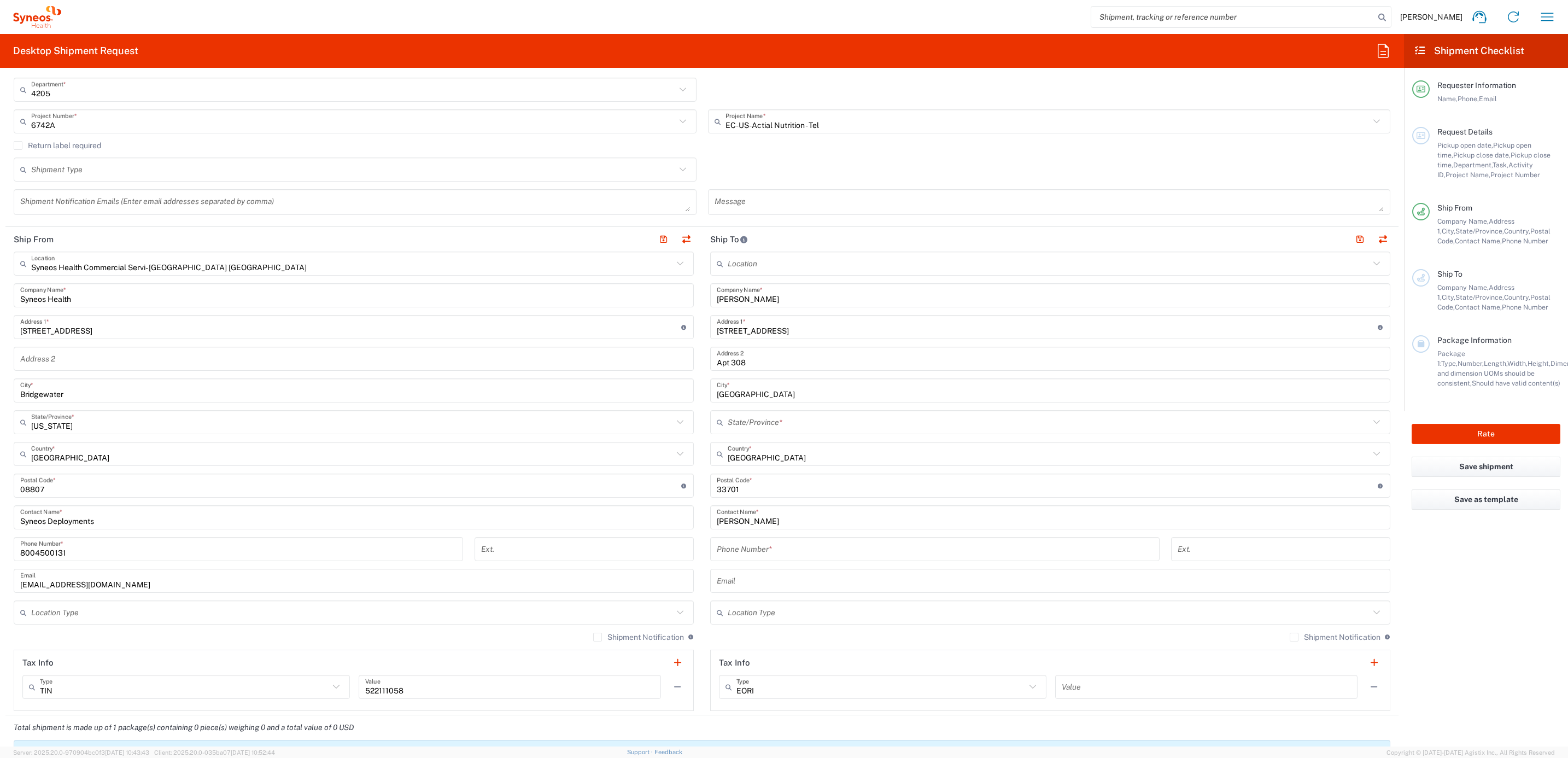
click at [702, 520] on main "Location [PERSON_NAME] LLC-[GEOGRAPHIC_DATA] [GEOGRAPHIC_DATA] [GEOGRAPHIC_DATA…" at bounding box center [1050, 481] width 696 height 459
click at [802, 554] on input "tel" at bounding box center [935, 549] width 436 height 19
paste input "[PHONE_NUMBER]"
type input "[PHONE_NUMBER]"
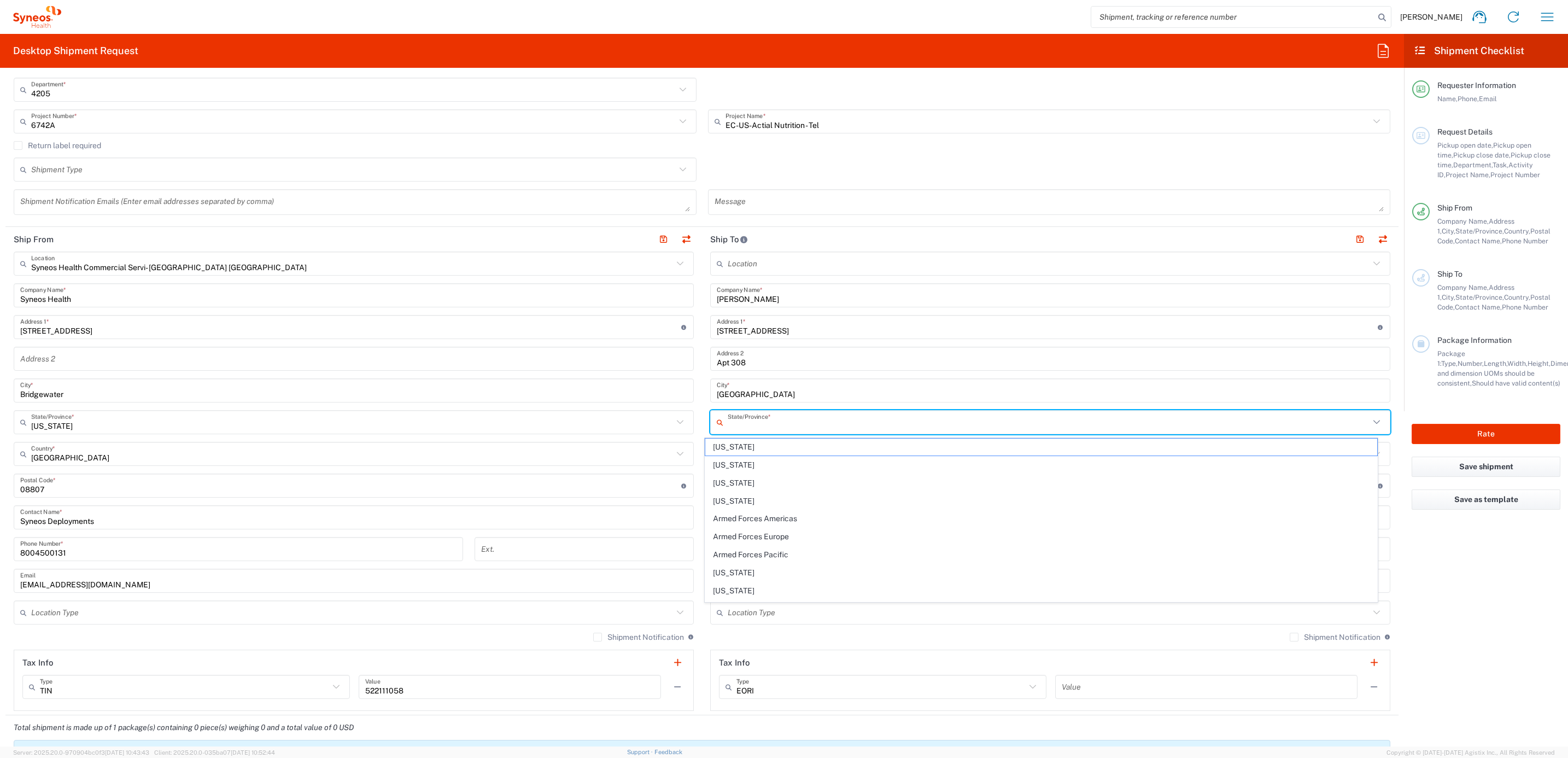
click at [760, 422] on input "text" at bounding box center [1049, 422] width 642 height 19
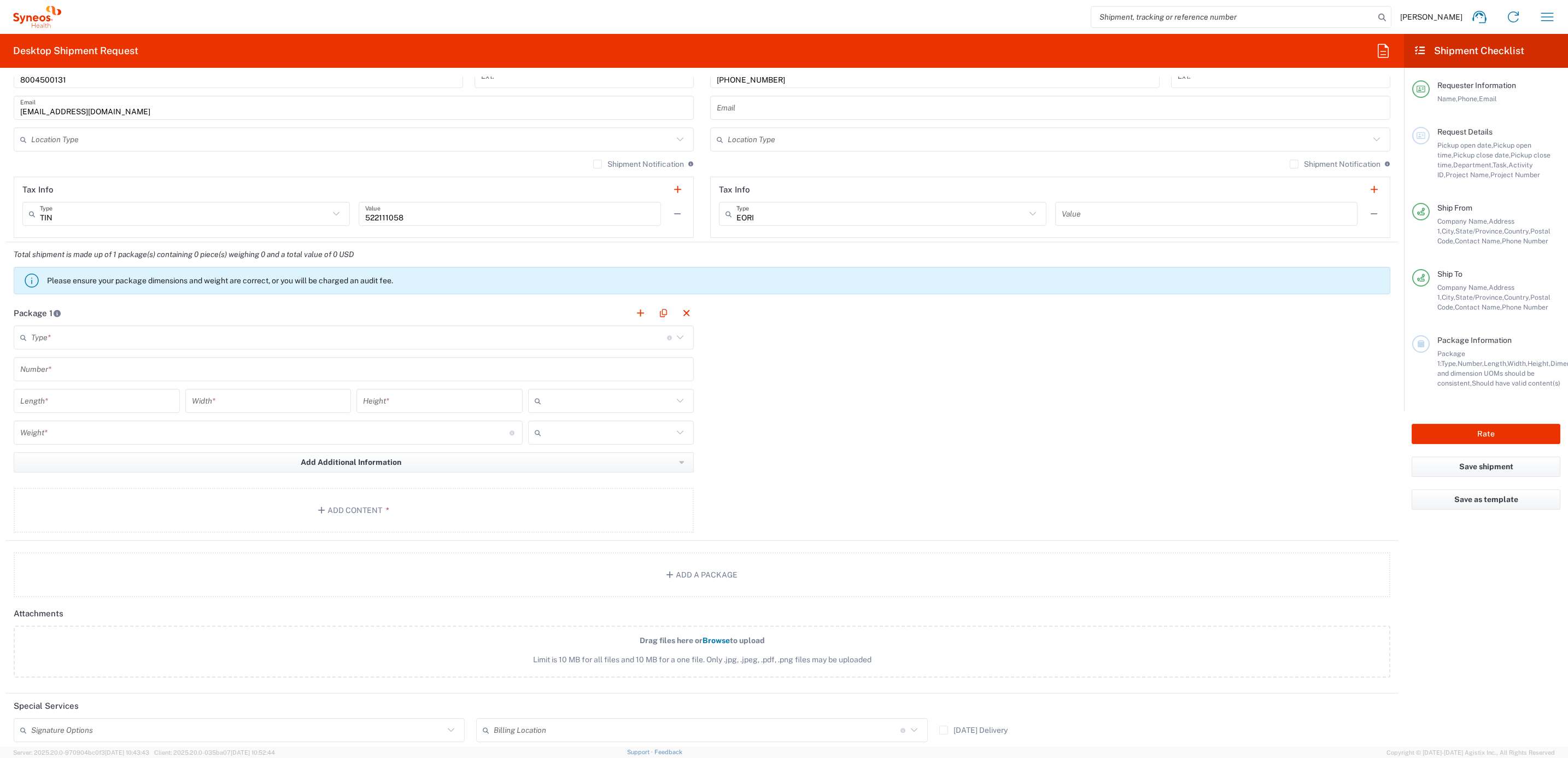
scroll to position [738, 0]
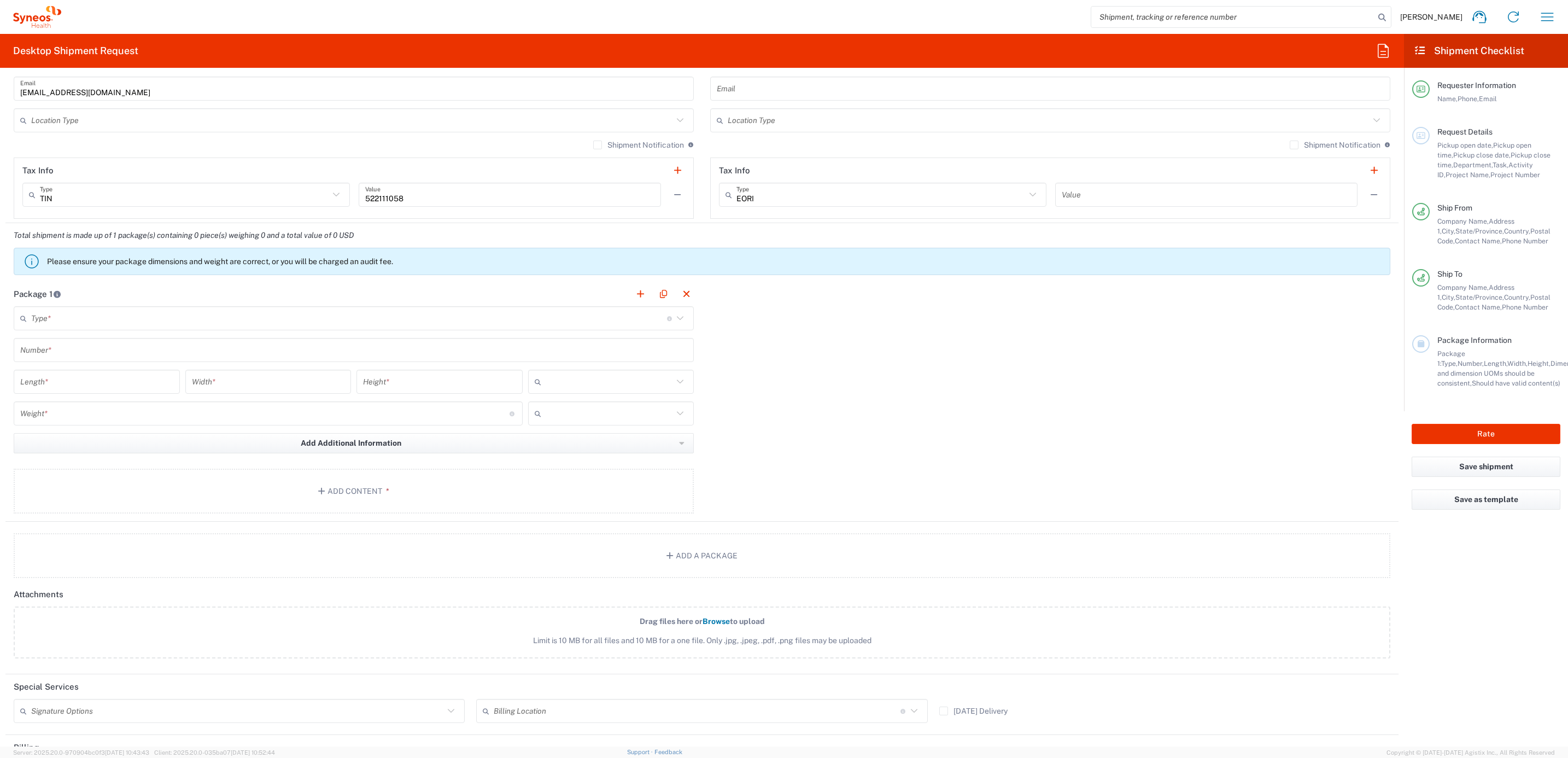
type input "[US_STATE]"
click at [113, 323] on input "text" at bounding box center [348, 318] width 636 height 19
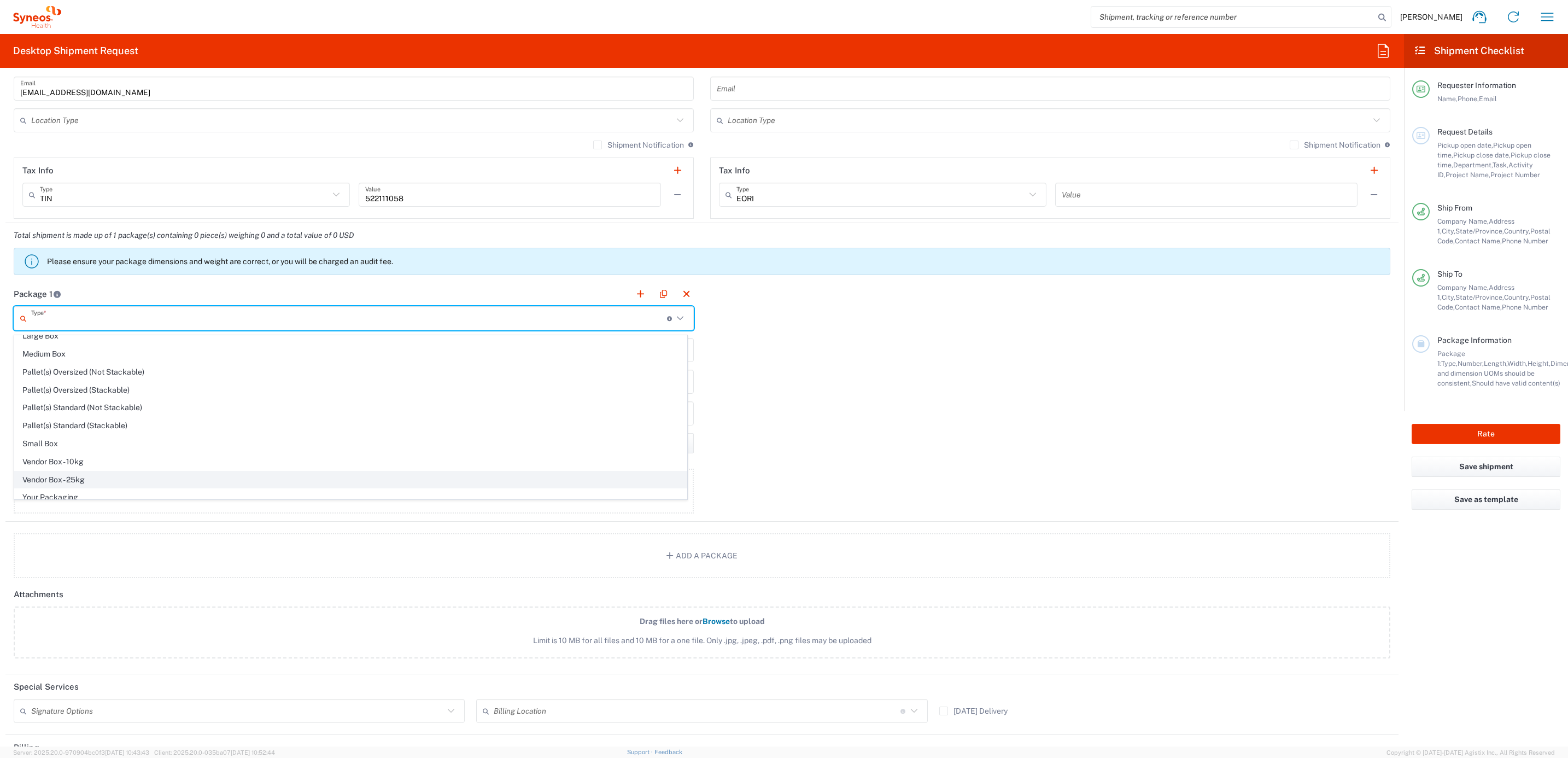
scroll to position [39, 0]
click at [84, 486] on span "Your Packaging" at bounding box center [350, 490] width 672 height 17
type input "Your Packaging"
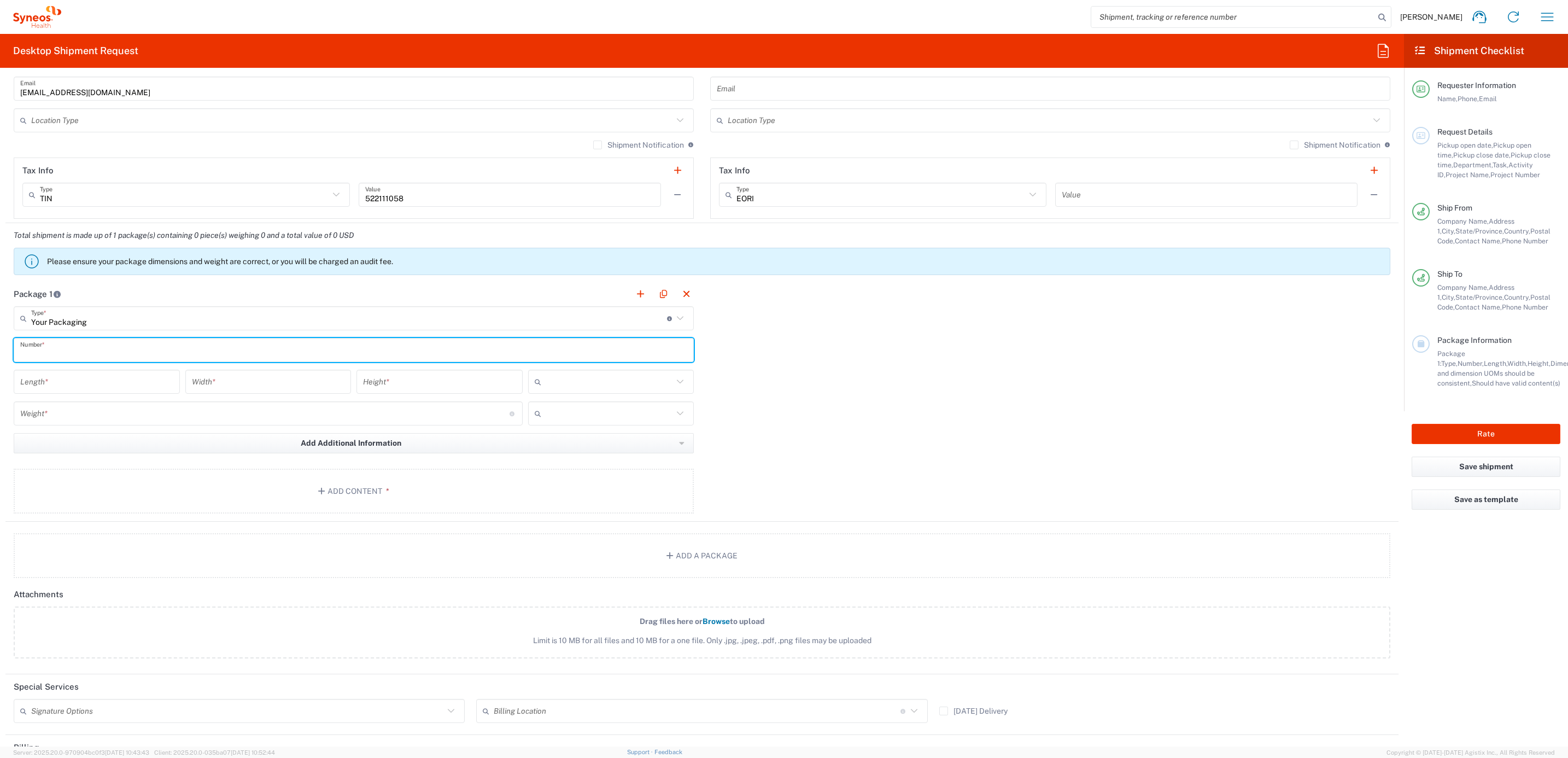
click at [91, 356] on input "text" at bounding box center [354, 350] width 667 height 19
type input "1"
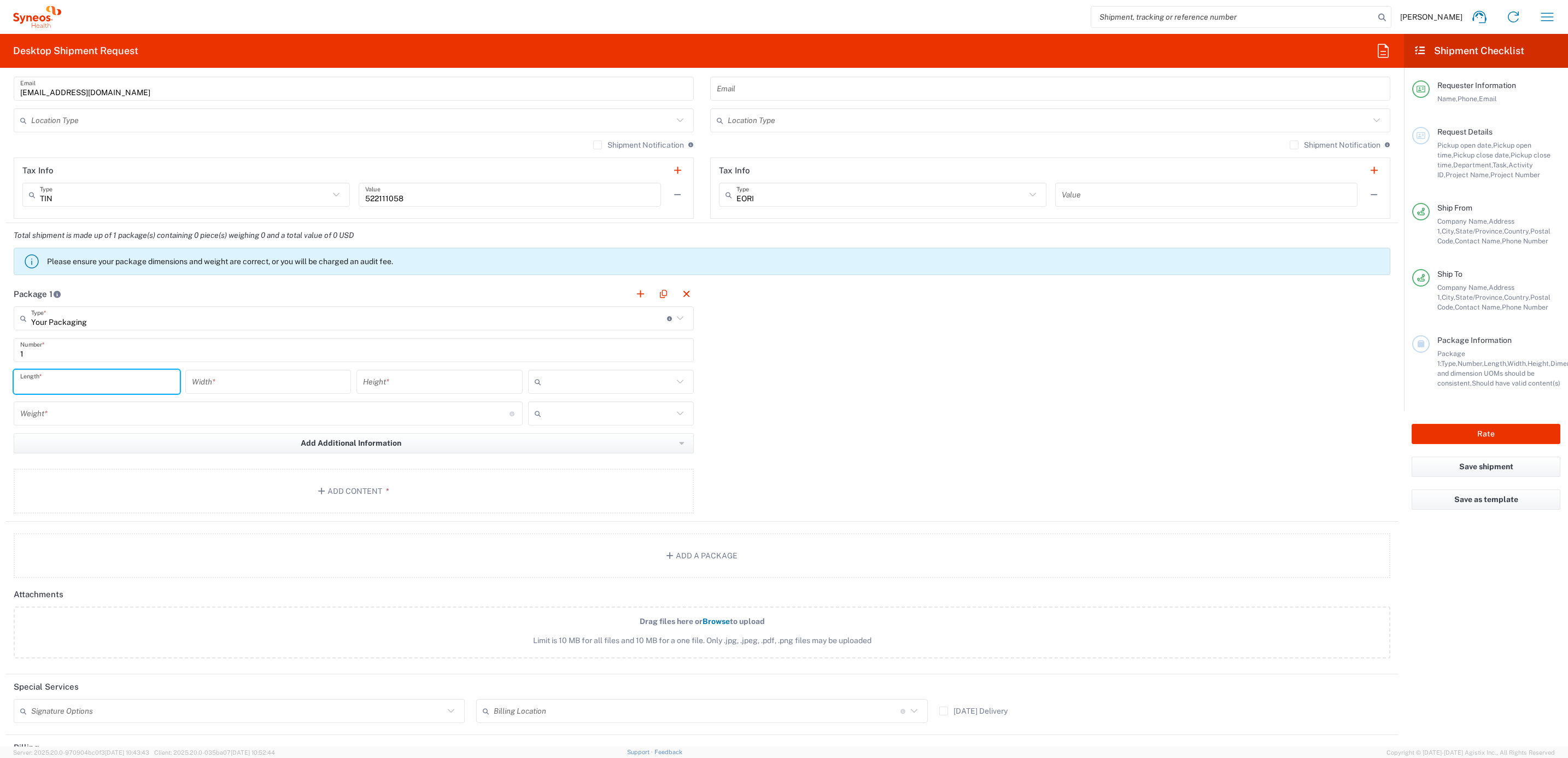
click at [77, 389] on input "number" at bounding box center [97, 382] width 153 height 19
type input "1"
type input "12"
type input "10"
type input "6"
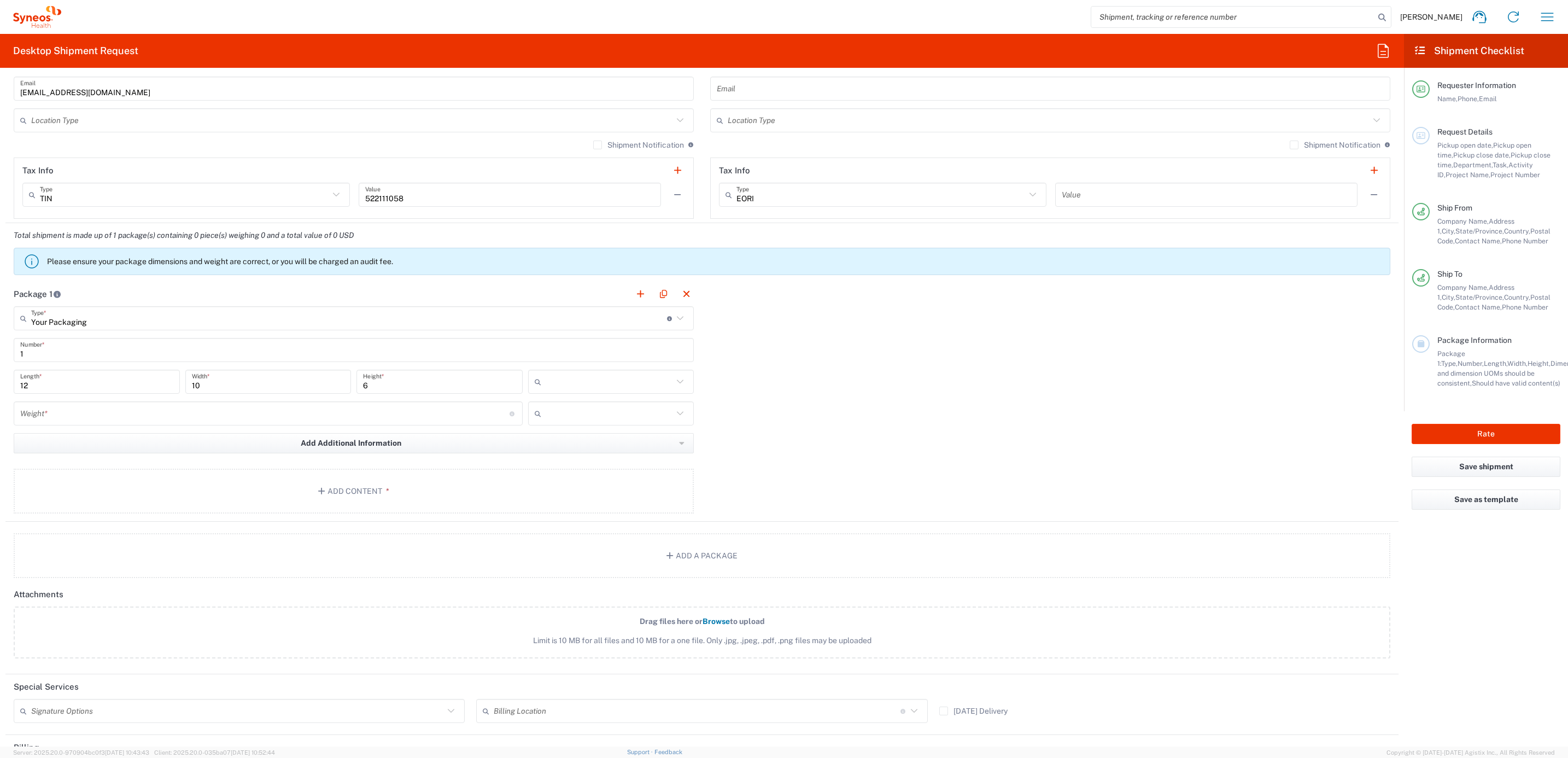
click at [166, 421] on input "number" at bounding box center [265, 414] width 489 height 19
type input "5"
click at [569, 378] on input "text" at bounding box center [609, 381] width 128 height 17
click at [565, 444] on span "in" at bounding box center [605, 444] width 162 height 17
type input "in"
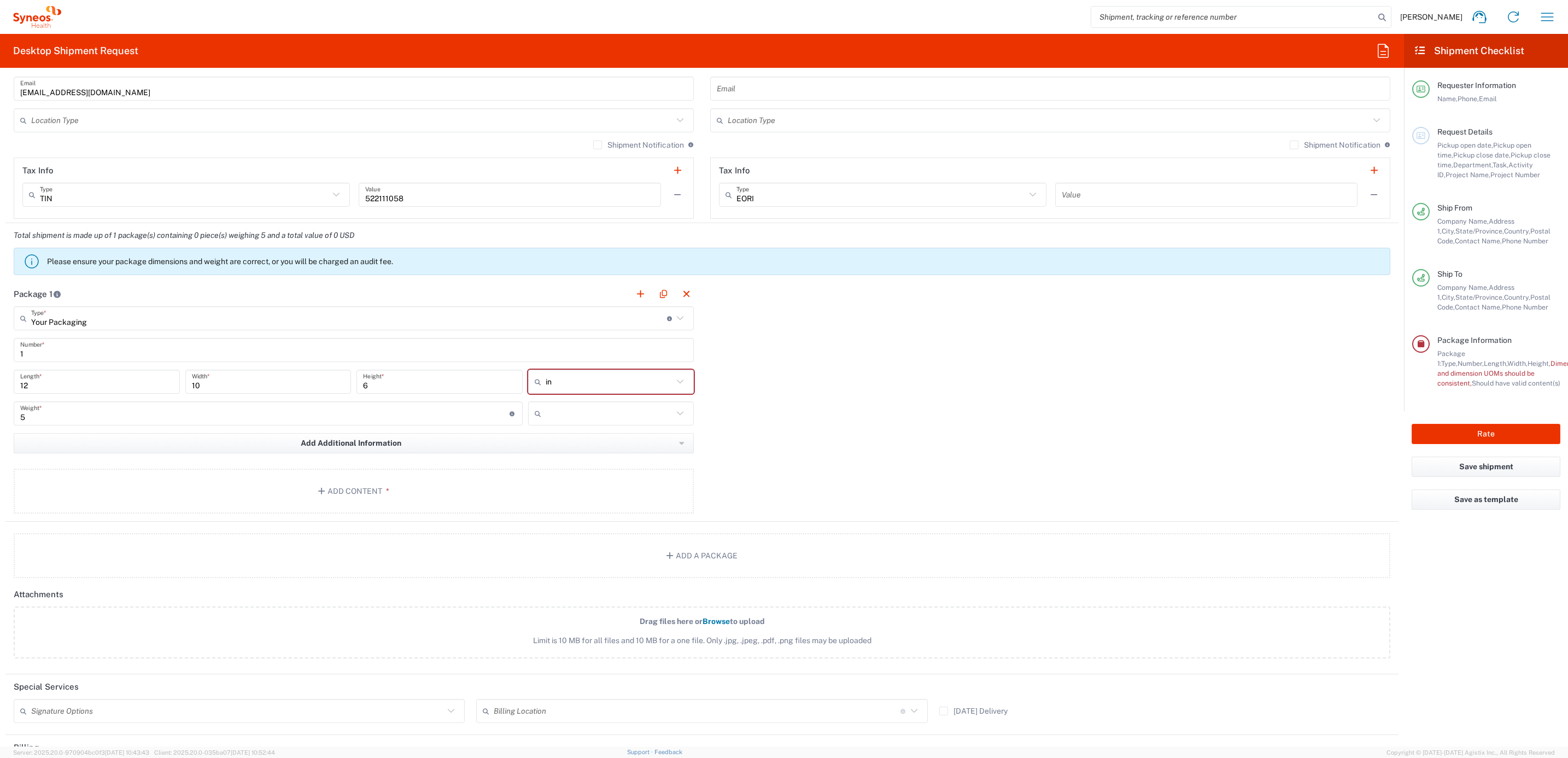
click at [571, 407] on input "text" at bounding box center [609, 413] width 128 height 17
click at [572, 451] on span "lbs" at bounding box center [605, 458] width 162 height 17
type input "lbs"
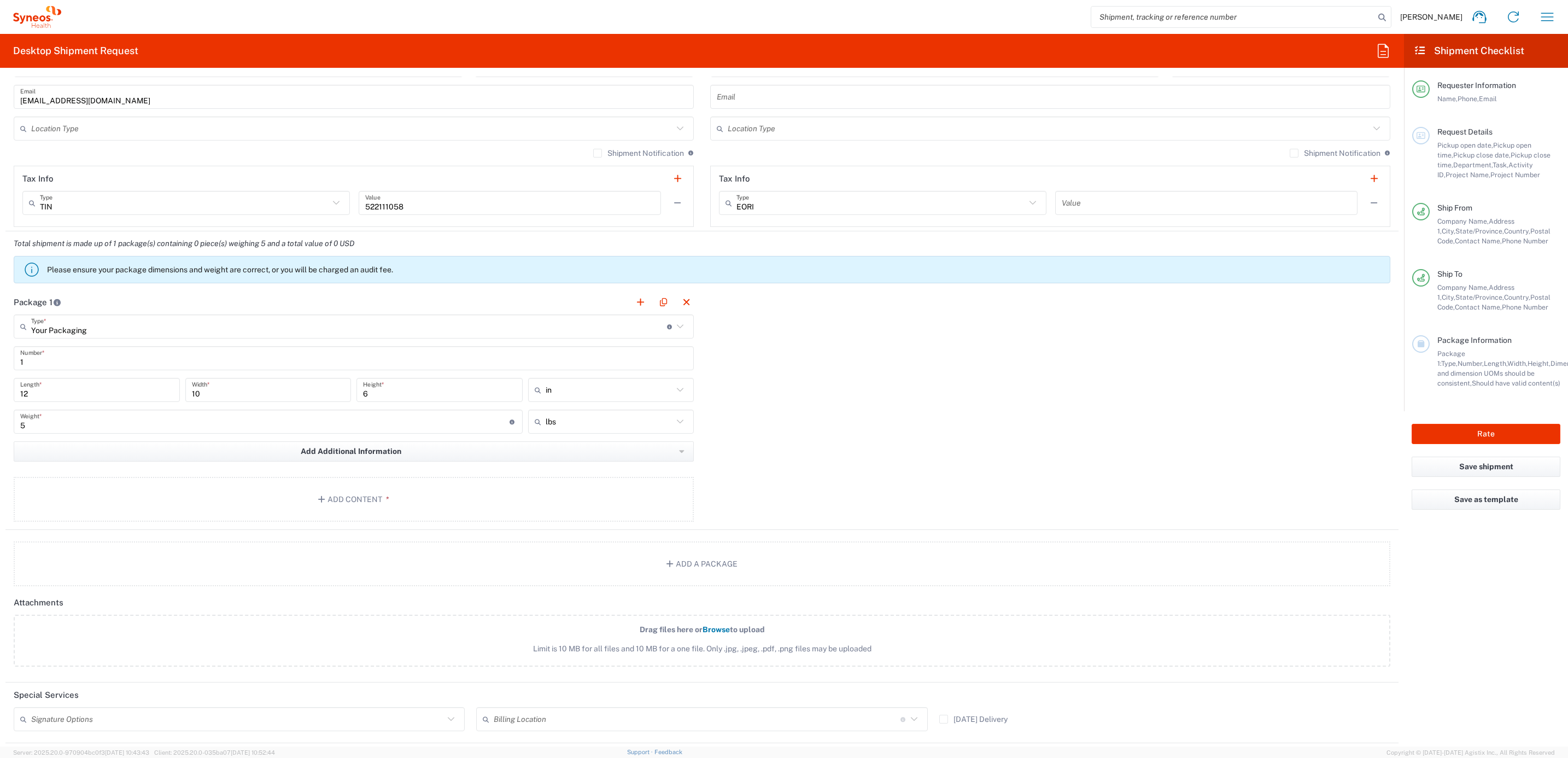
scroll to position [728, 0]
click at [314, 494] on button "Add Content *" at bounding box center [354, 500] width 680 height 45
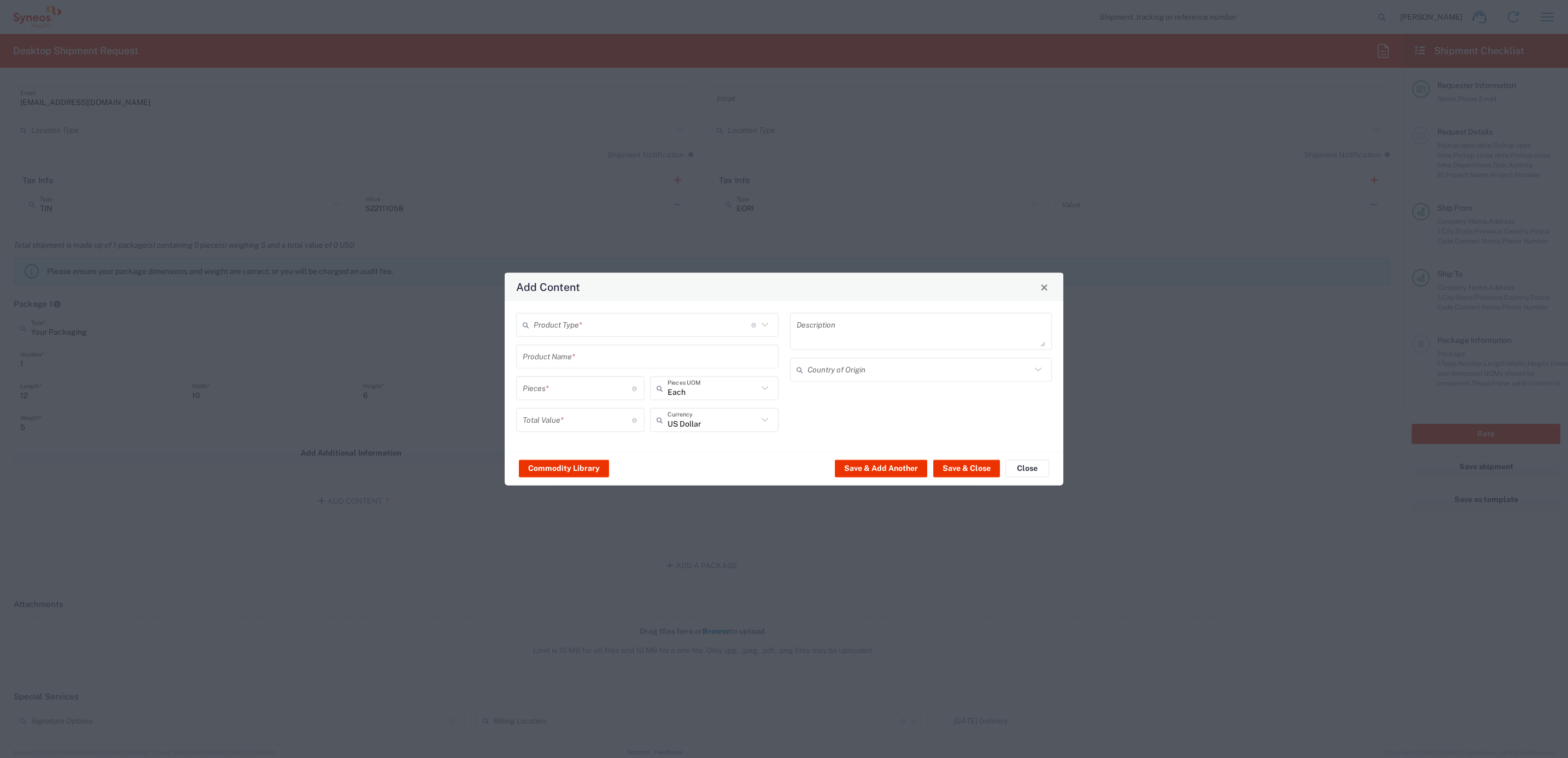
click at [566, 320] on input "text" at bounding box center [642, 324] width 217 height 19
click at [572, 363] on span "General Commodity" at bounding box center [647, 367] width 260 height 17
type input "General Commodity"
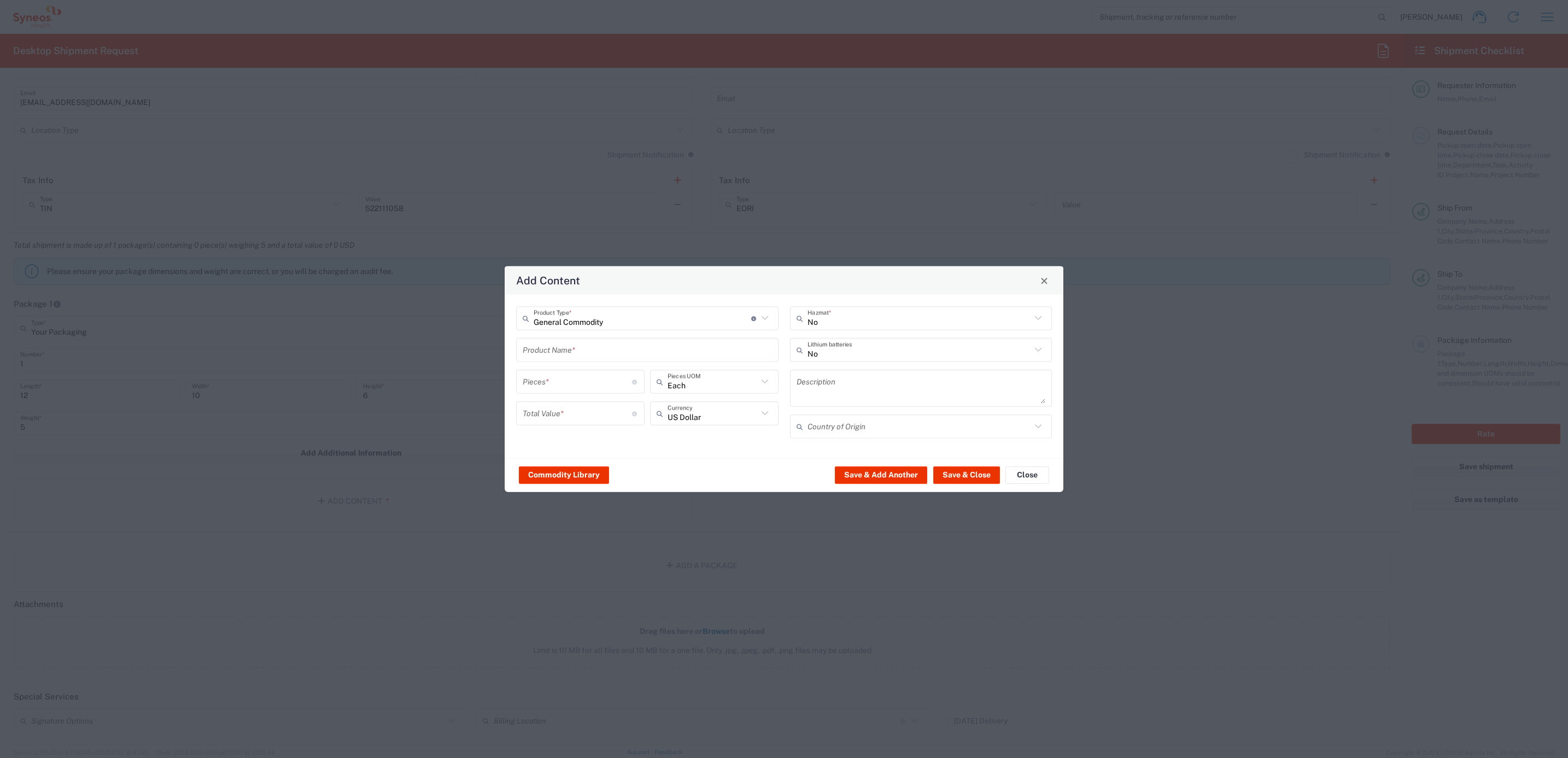
click at [581, 349] on input "text" at bounding box center [647, 349] width 249 height 19
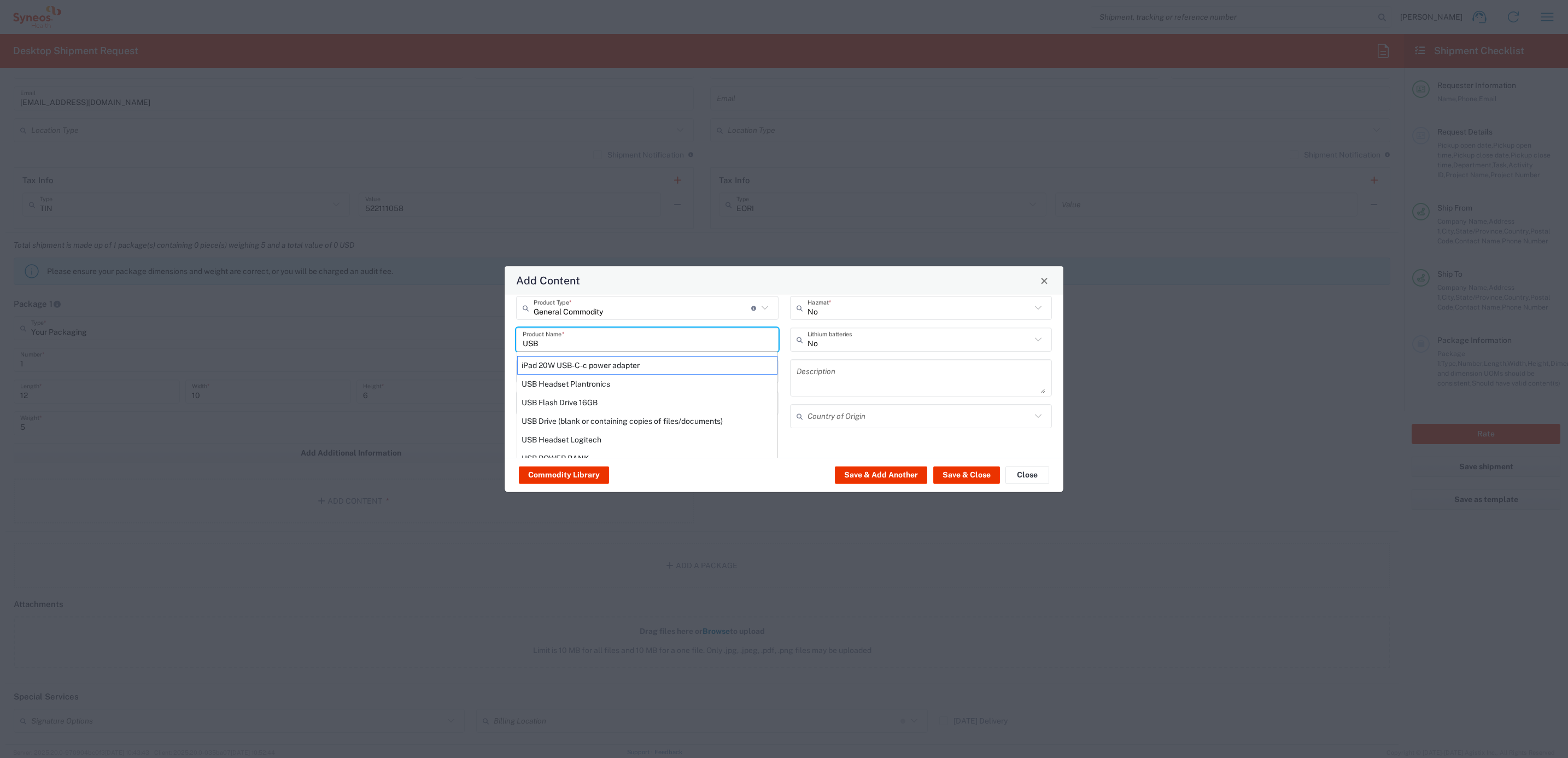
drag, startPoint x: 563, startPoint y: 346, endPoint x: 512, endPoint y: 340, distance: 51.4
click at [512, 340] on div "General Commodity Product Type * Document: Paper document generated internally …" at bounding box center [647, 366] width 274 height 140
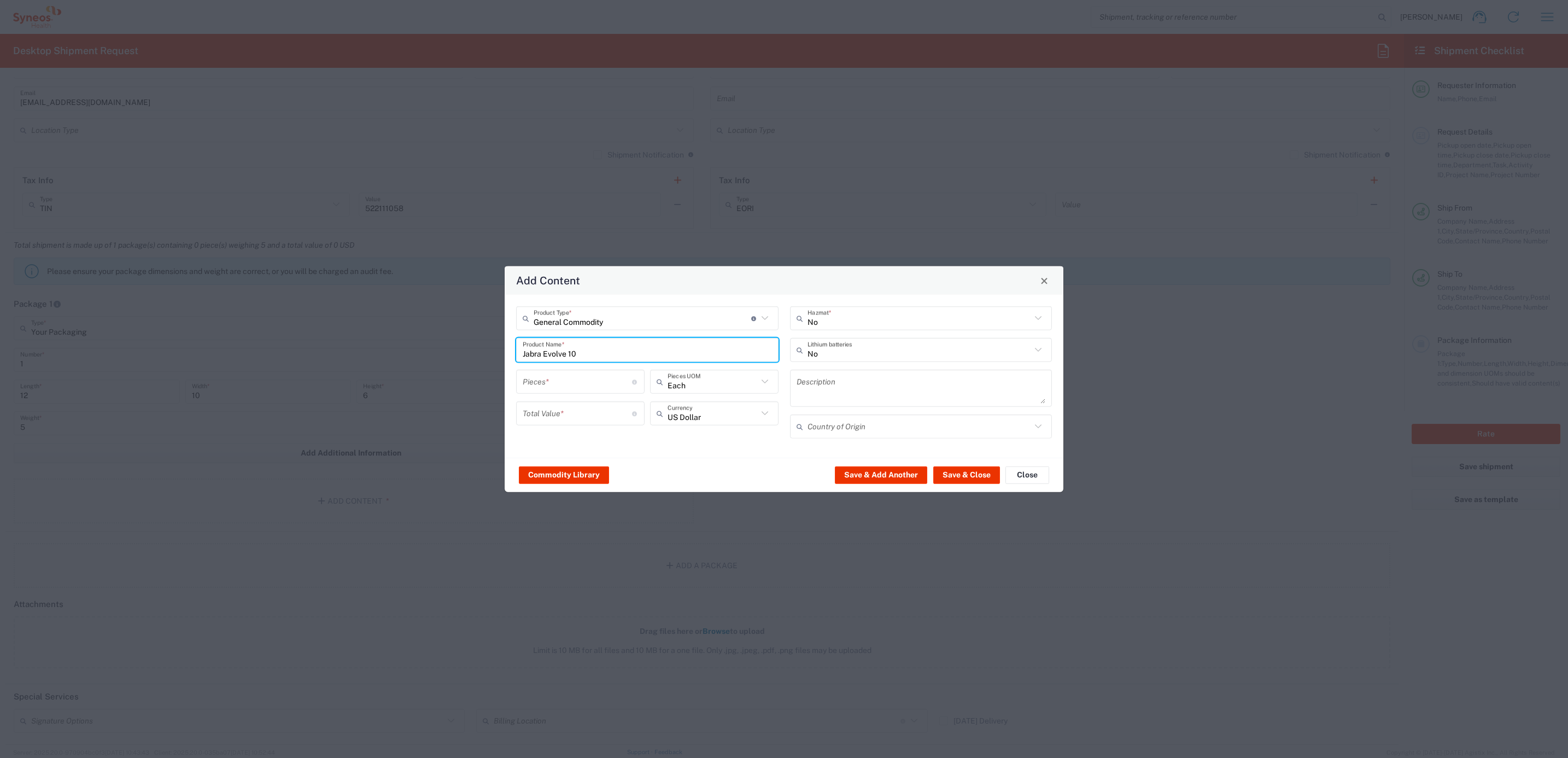
type input "Jabra Evolve 10"
click at [548, 377] on input "number" at bounding box center [577, 381] width 109 height 19
type input "1"
click at [584, 418] on input "number" at bounding box center [577, 413] width 109 height 19
type input "50"
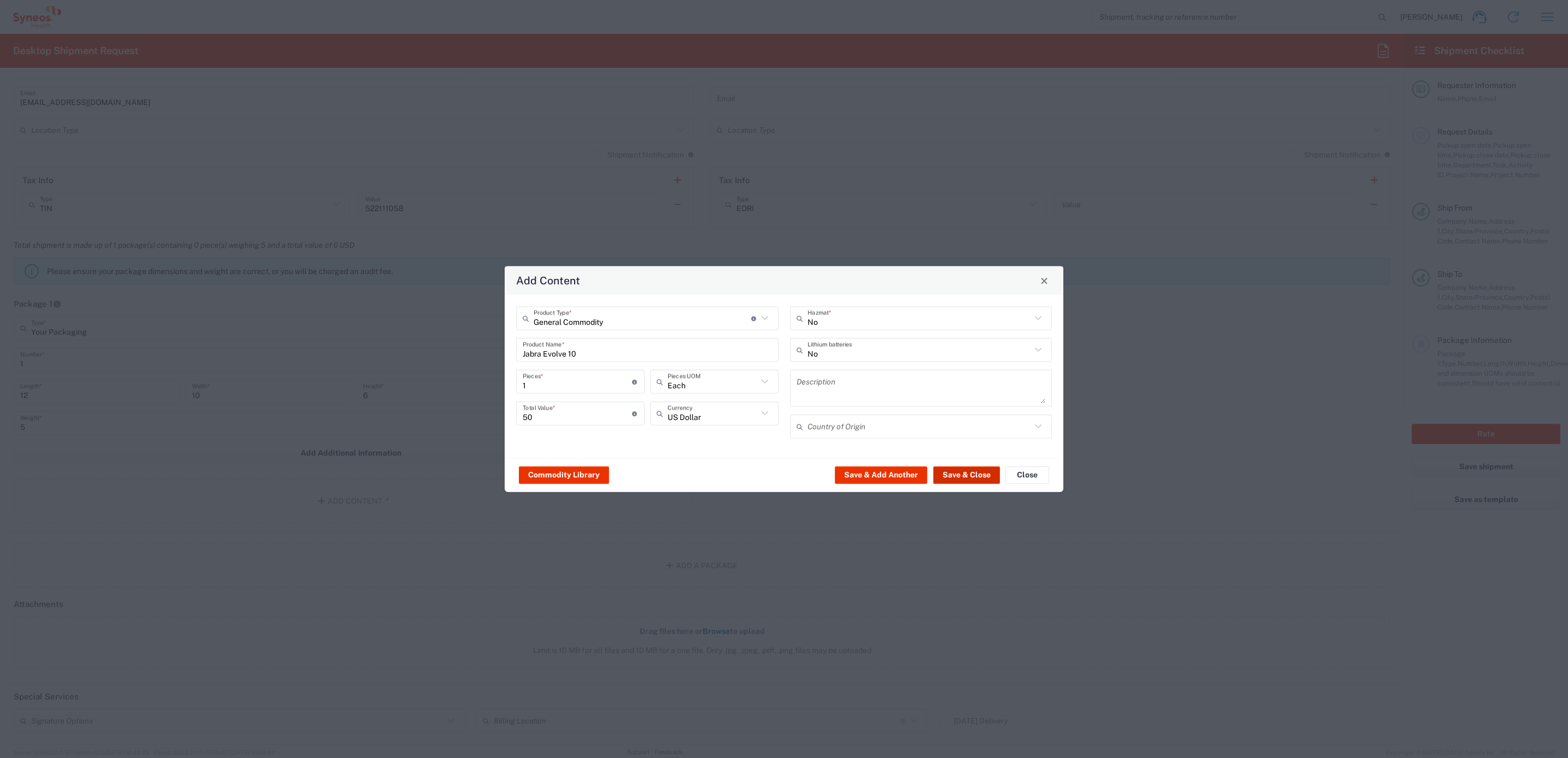
click at [978, 471] on button "Save & Close" at bounding box center [966, 475] width 67 height 17
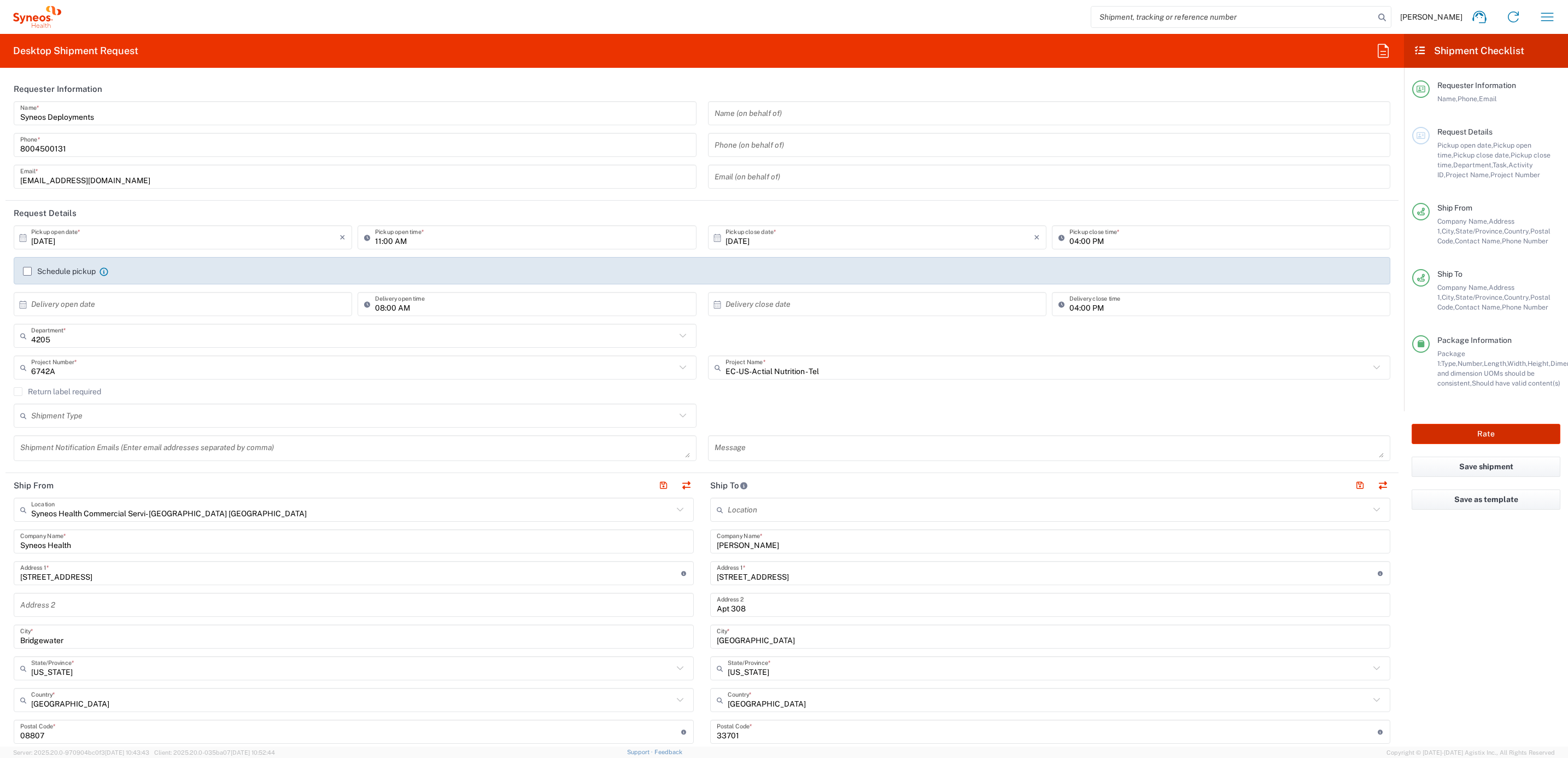
click at [1483, 431] on button "Rate" at bounding box center [1485, 434] width 148 height 21
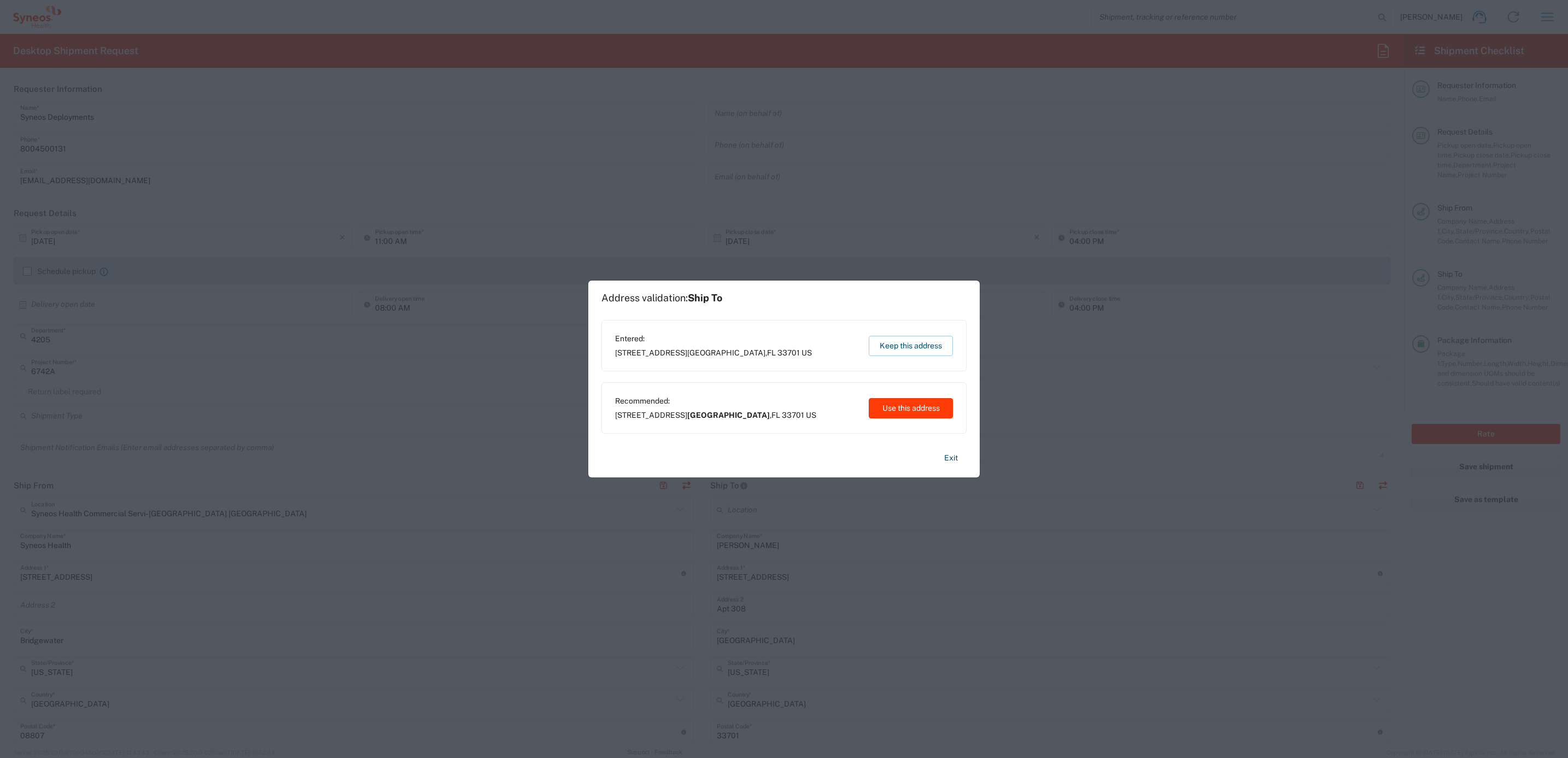
click at [886, 407] on button "Use this address" at bounding box center [911, 409] width 84 height 21
type input "[GEOGRAPHIC_DATA]"
type input "[US_STATE]"
type input "[GEOGRAPHIC_DATA]"
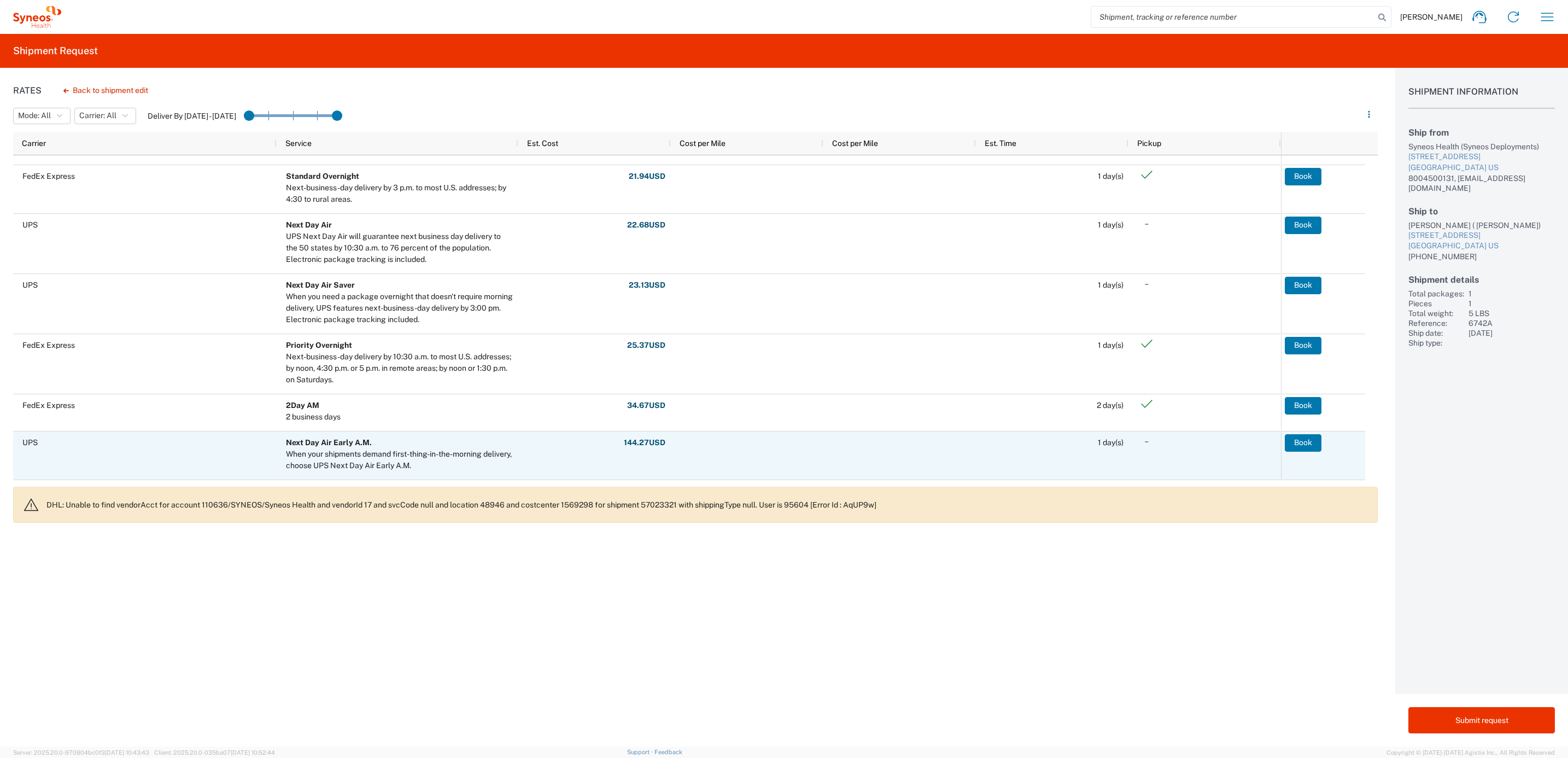
scroll to position [200, 0]
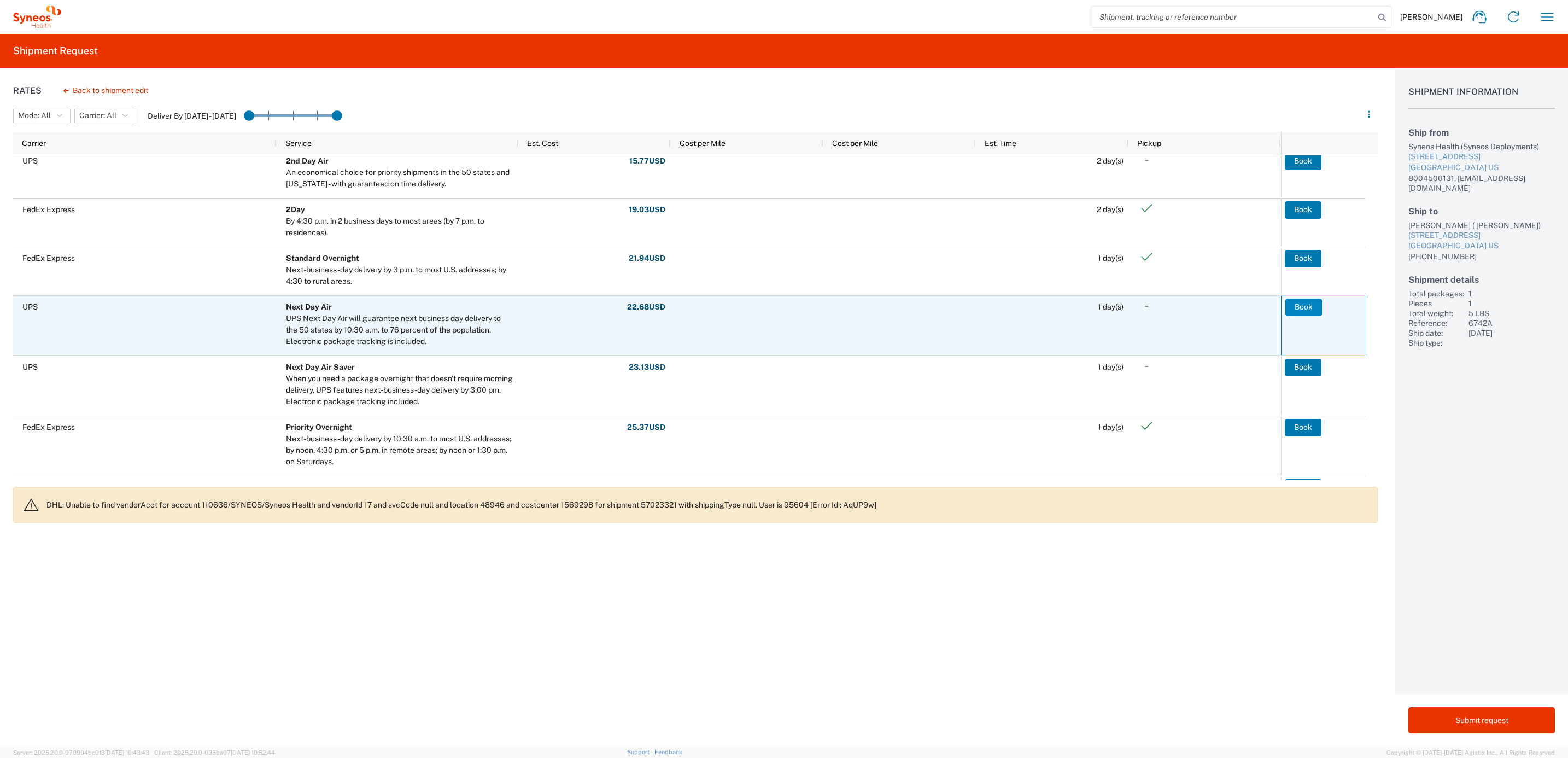
click at [1303, 302] on button "Book" at bounding box center [1303, 307] width 37 height 17
